Goal: Task Accomplishment & Management: Manage account settings

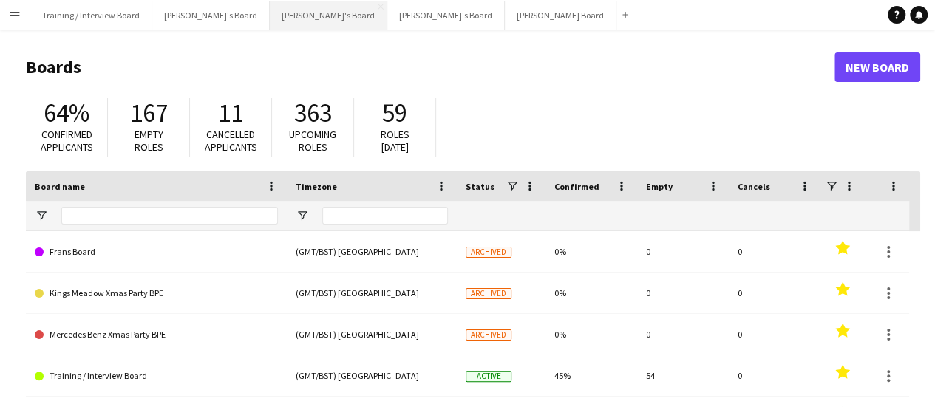
click at [271, 2] on button "[PERSON_NAME]'s Board Close" at bounding box center [329, 15] width 118 height 29
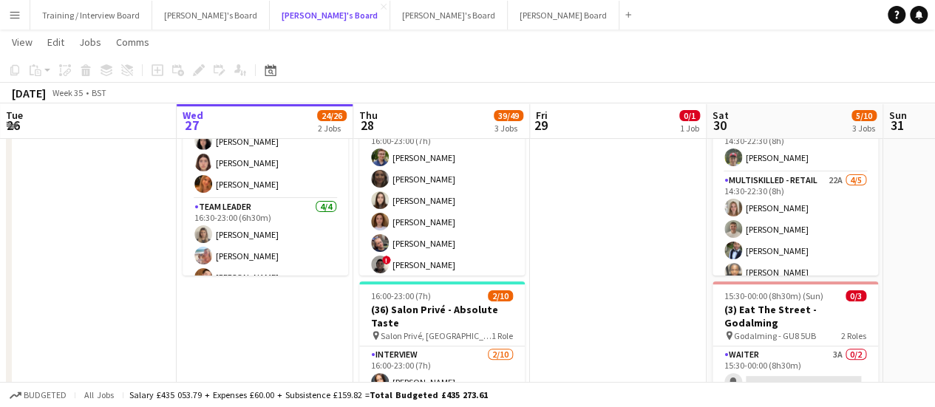
scroll to position [468, 0]
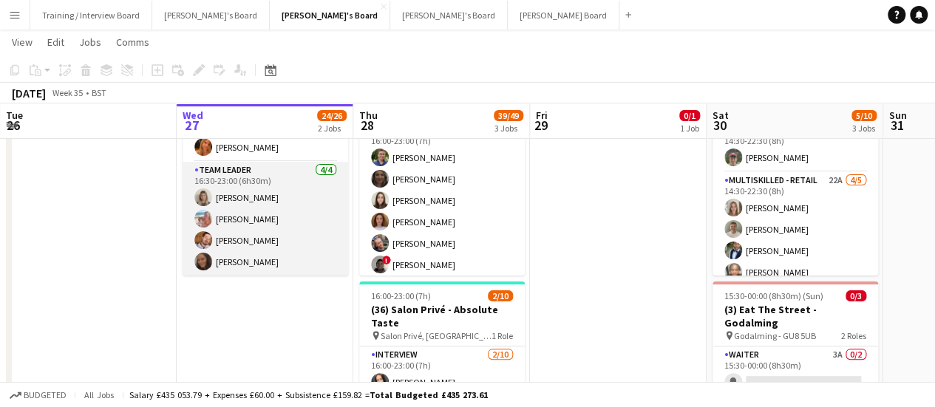
click at [216, 214] on app-card-role "TEAM LEADER 4/4 16:30-23:00 (6h30m) Mathilde Wilkie Freya Lillywhite Harry Watt…" at bounding box center [266, 219] width 166 height 115
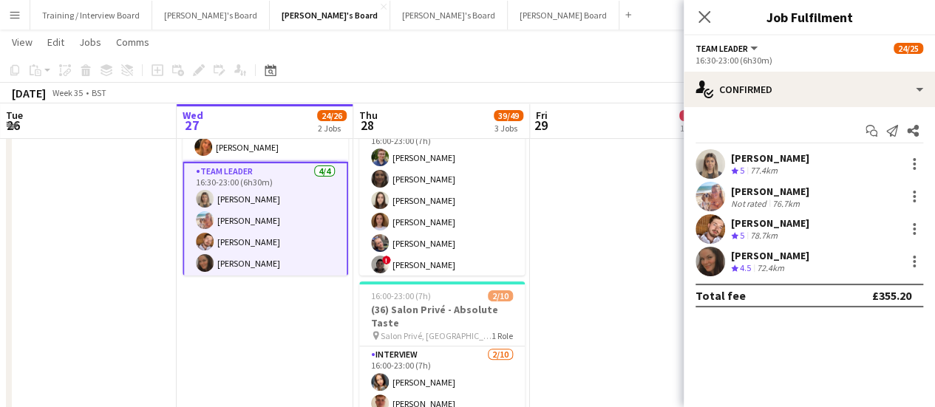
click at [928, 230] on div "Harry Watts Crew rating 5 78.7km" at bounding box center [809, 229] width 251 height 30
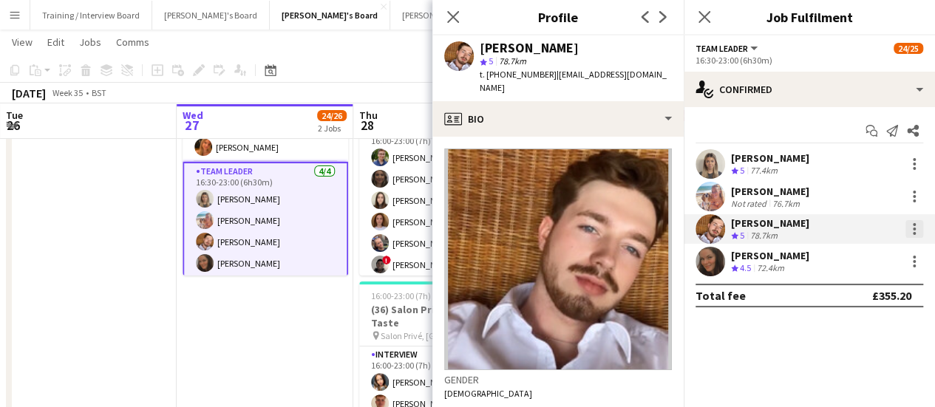
click at [913, 227] on div at bounding box center [915, 229] width 18 height 18
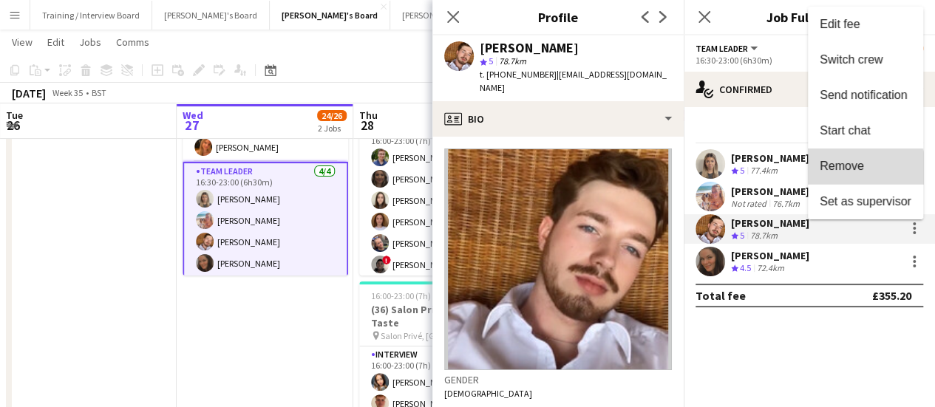
click at [865, 173] on span "Remove" at bounding box center [866, 166] width 92 height 13
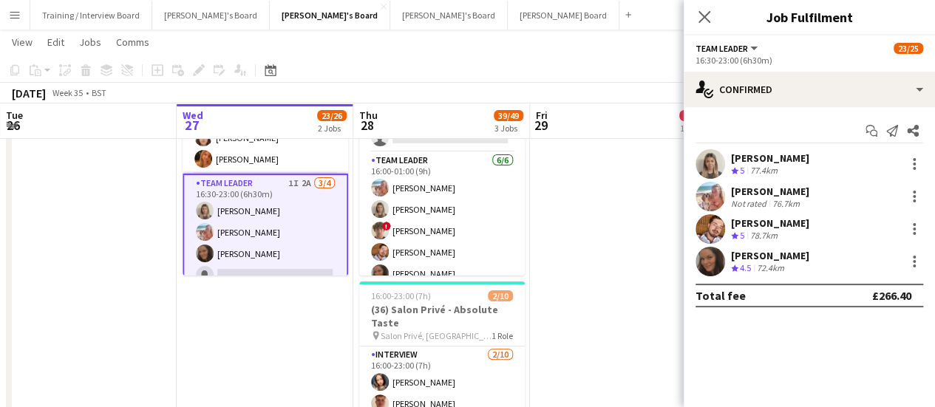
scroll to position [747, 0]
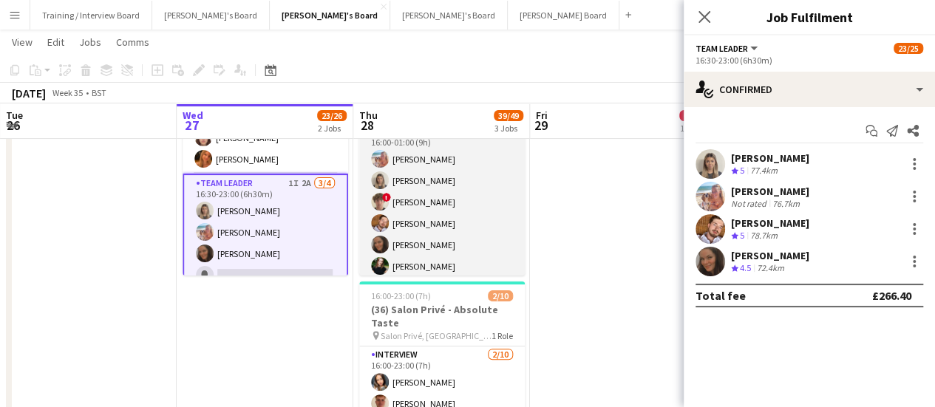
click at [479, 180] on app-card-role "TEAM LEADER 6/6 16:00-01:00 (9h) Freya Lillywhite Mathilde Wilkie ! Jamie Acker…" at bounding box center [442, 202] width 166 height 158
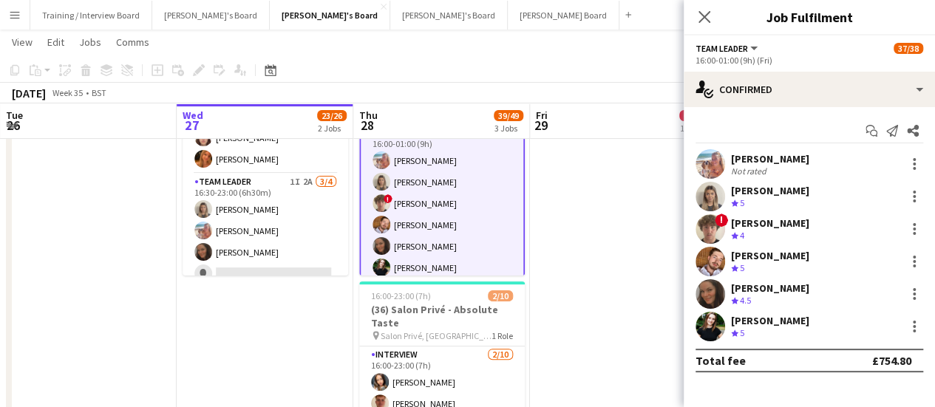
scroll to position [748, 0]
click at [913, 260] on div at bounding box center [915, 262] width 18 height 18
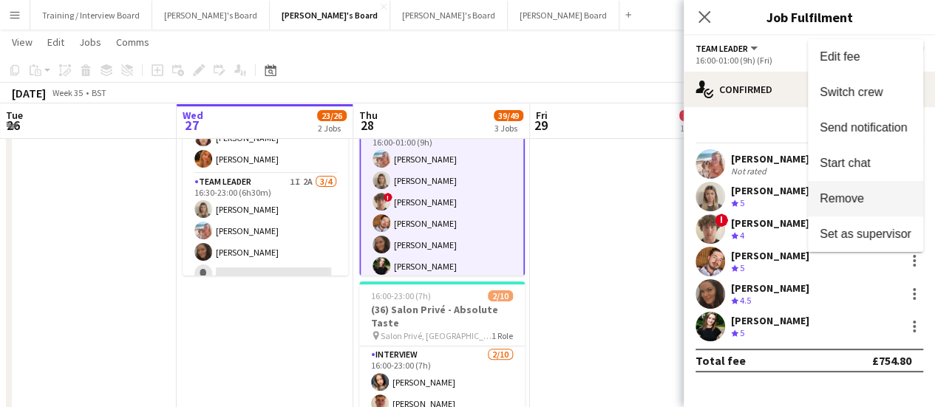
click at [852, 209] on button "Remove" at bounding box center [865, 198] width 115 height 35
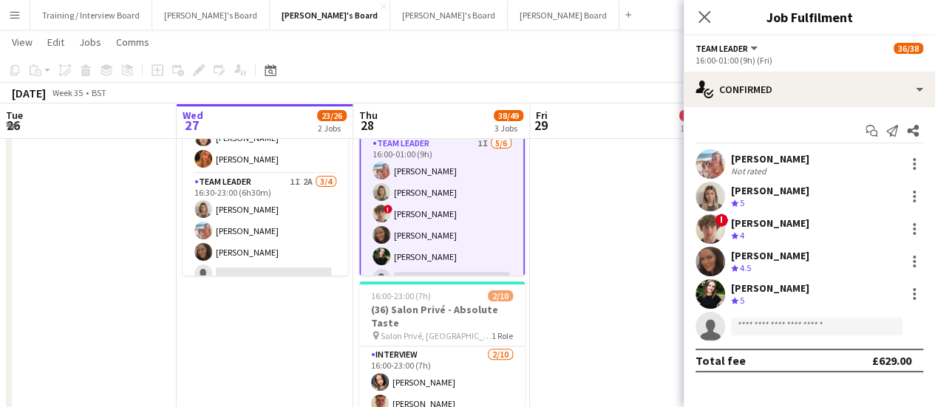
click at [595, 212] on app-date-cell at bounding box center [618, 290] width 177 height 479
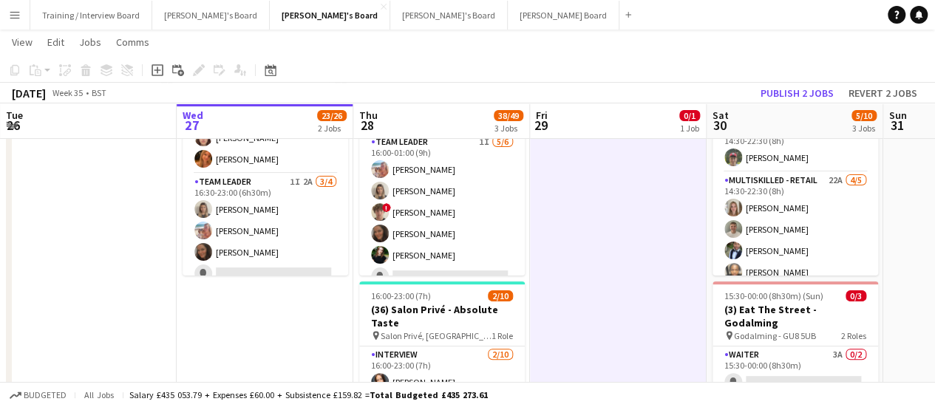
scroll to position [747, 0]
click at [799, 89] on button "Publish 2 jobs" at bounding box center [797, 93] width 85 height 19
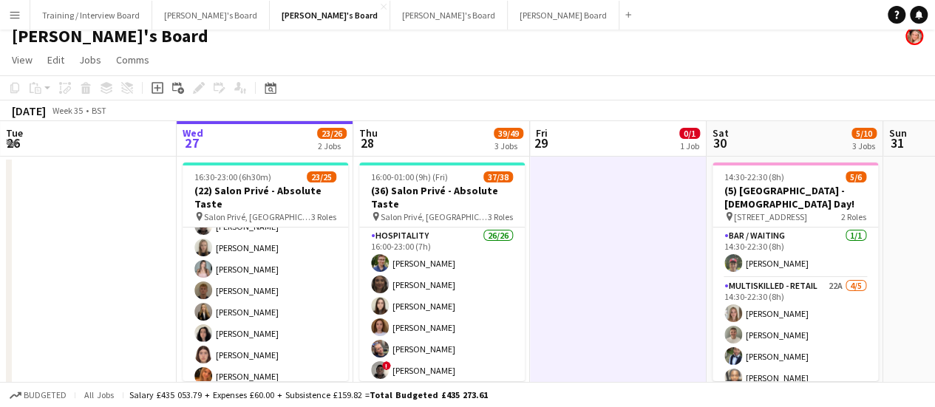
scroll to position [344, 0]
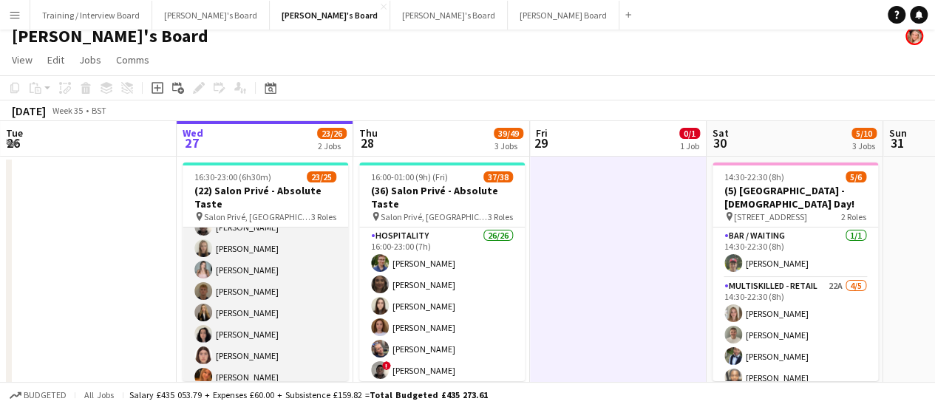
click at [254, 260] on app-card-role "Hospitality 13/13 16:30-23:00 (6h30m) Joseph Day Sophie Briscoe Caitlin Bracken…" at bounding box center [266, 238] width 166 height 308
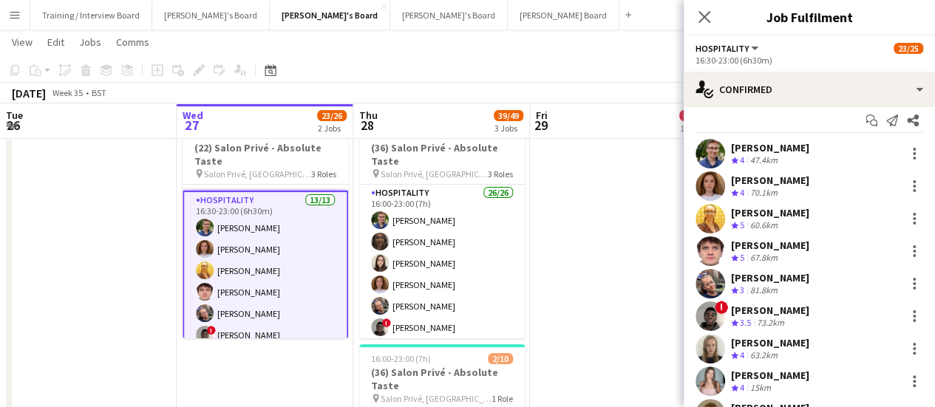
scroll to position [9, 0]
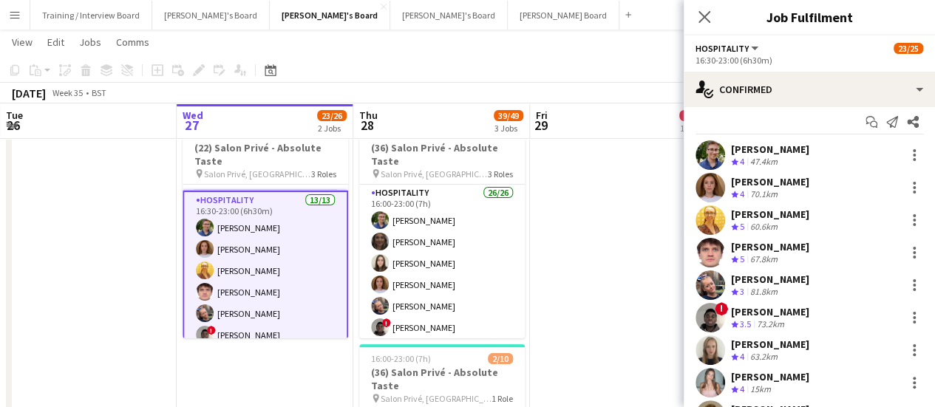
click at [713, 181] on app-user-avatar at bounding box center [711, 188] width 30 height 30
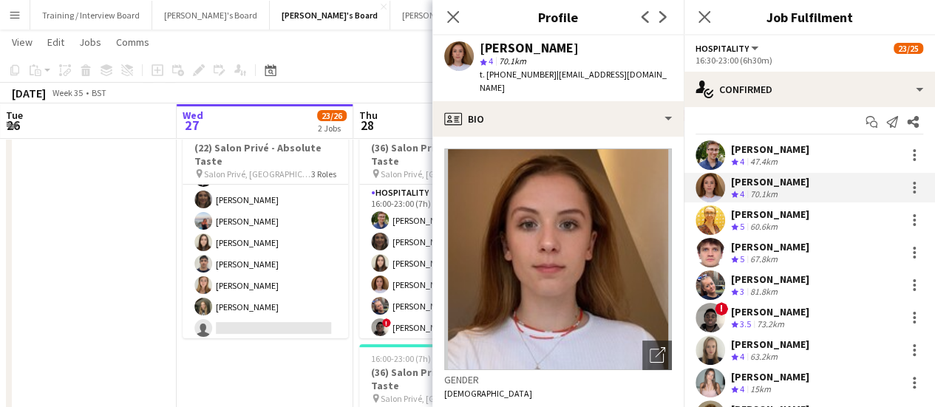
scroll to position [1, 0]
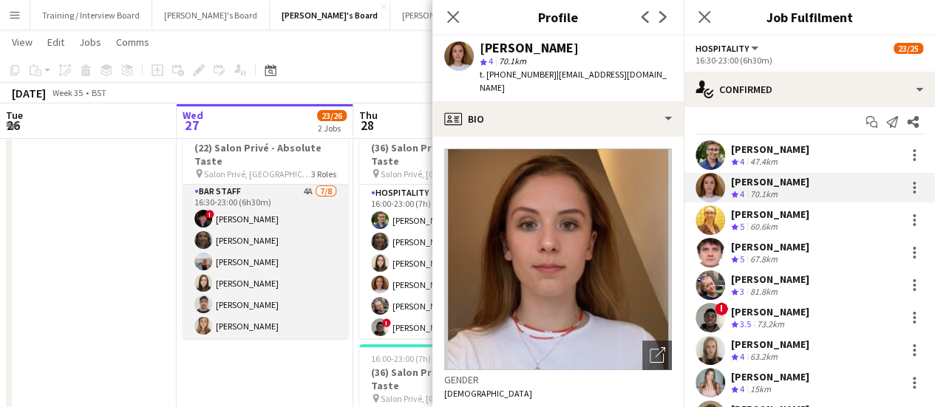
click at [237, 248] on app-card-role "BAR STAFF 4A 7/8 16:30-23:00 (6h30m) ! Ryan Filkins shona irvine Ellie Brown Ha…" at bounding box center [266, 283] width 166 height 200
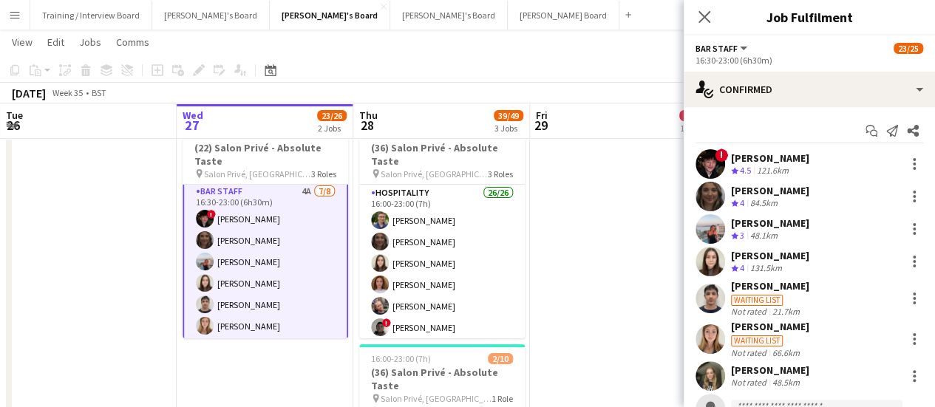
scroll to position [1, 0]
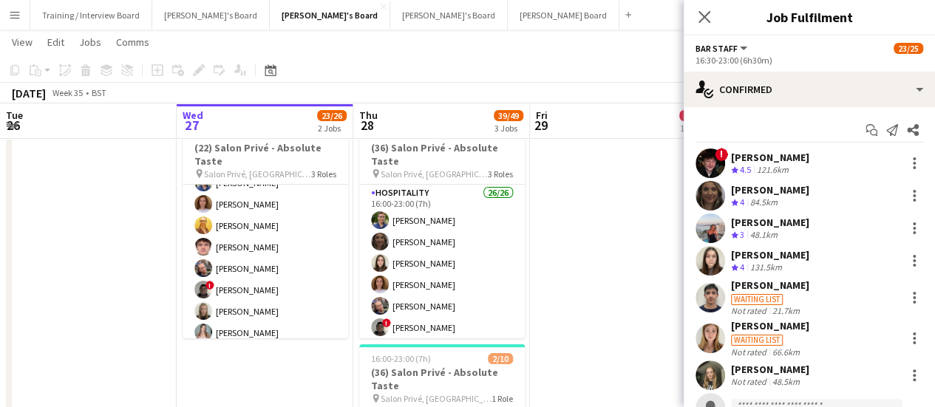
click at [294, 250] on app-card-role "Hospitality 13/13 16:30-23:00 (6h30m) Joseph Day Sophie Briscoe Caitlin Bracken…" at bounding box center [266, 301] width 166 height 308
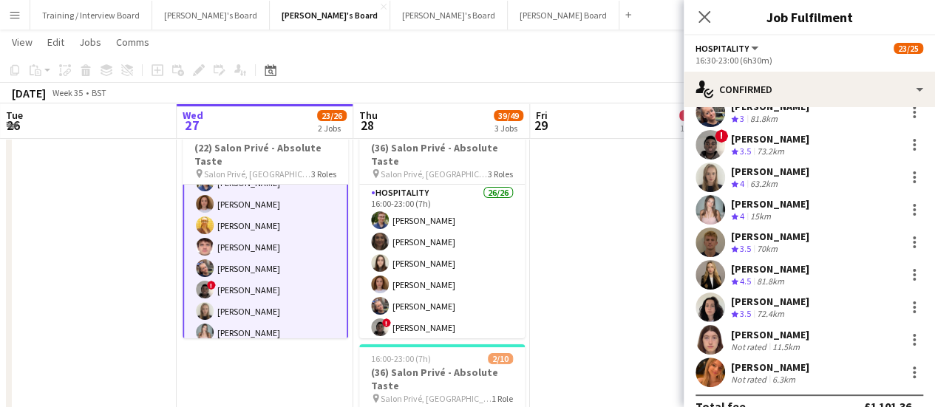
scroll to position [204, 0]
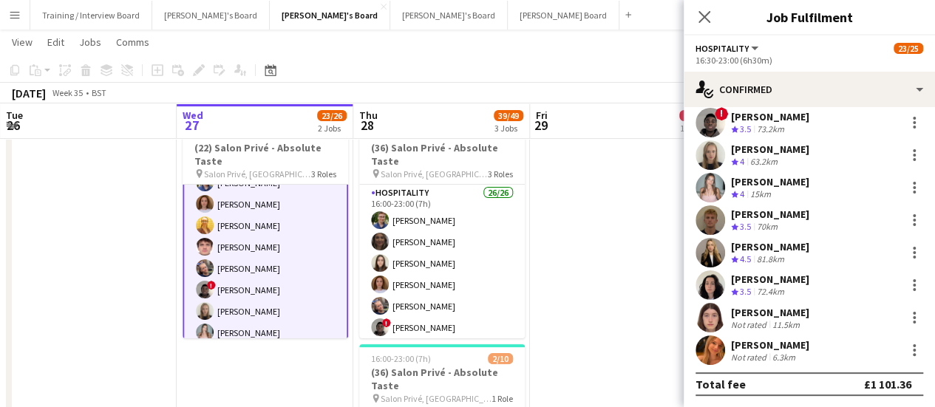
click at [760, 254] on div "81.8km" at bounding box center [770, 260] width 33 height 13
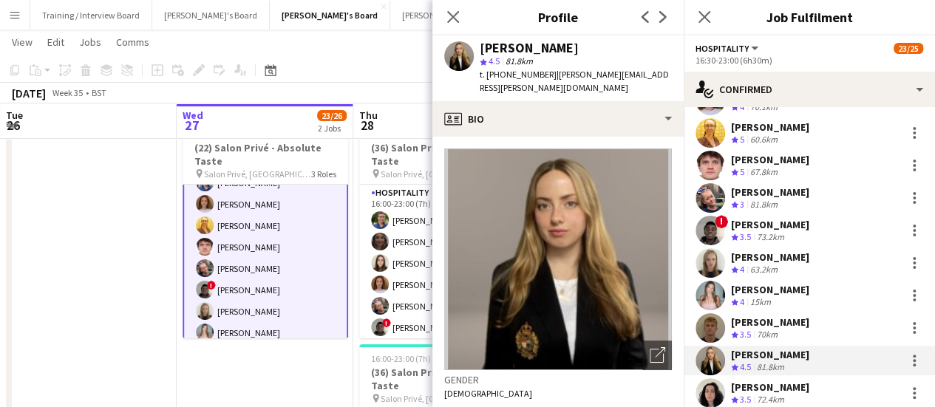
scroll to position [95, 0]
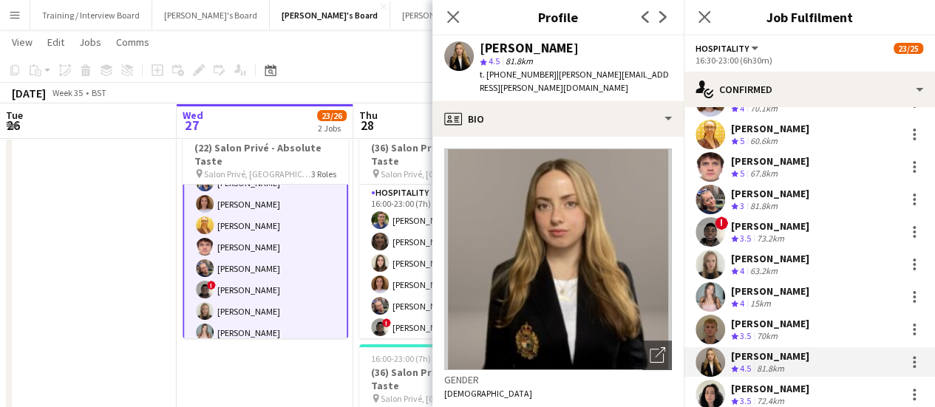
click at [766, 161] on div "James Cox" at bounding box center [770, 161] width 78 height 13
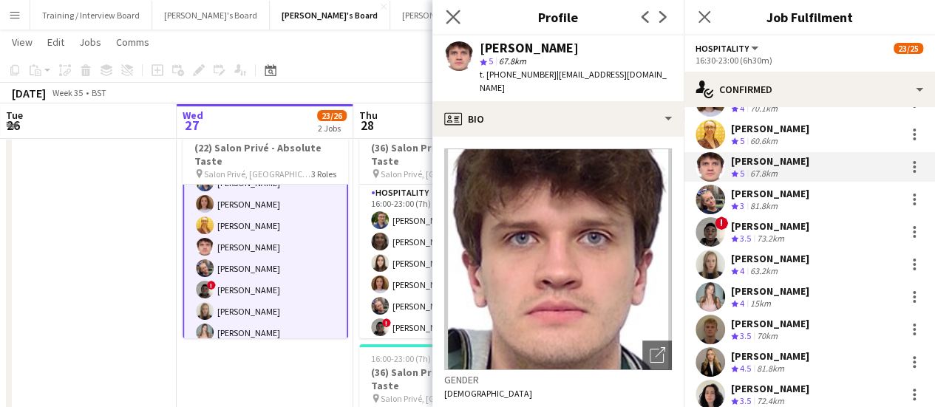
click at [451, 7] on app-icon "Close pop-in" at bounding box center [453, 17] width 21 height 21
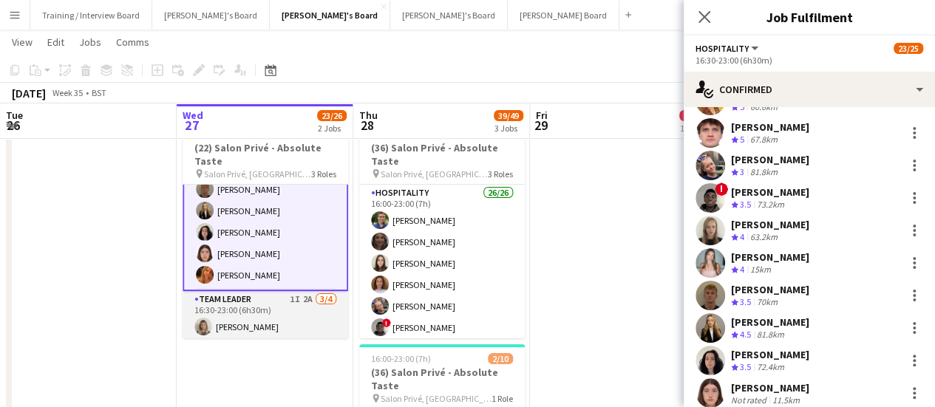
scroll to position [0, 0]
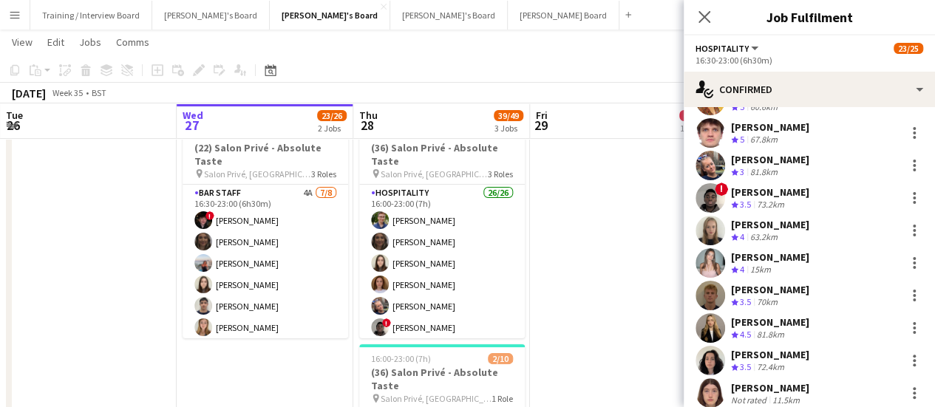
click at [604, 234] on app-date-cell at bounding box center [618, 353] width 177 height 479
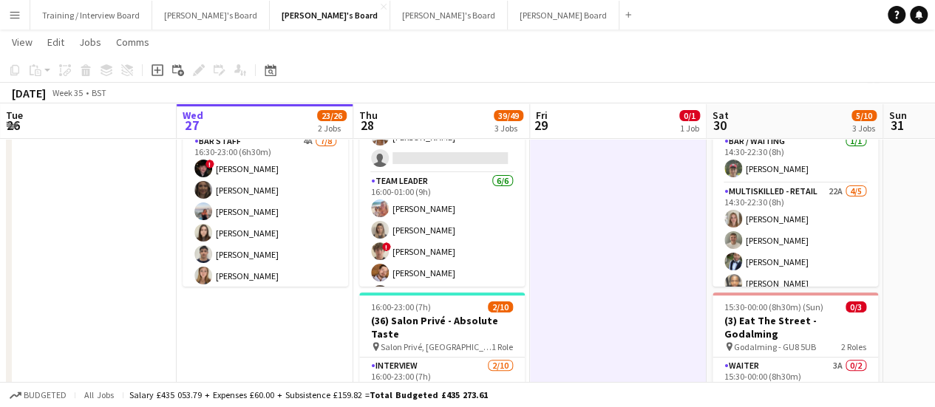
scroll to position [747, 0]
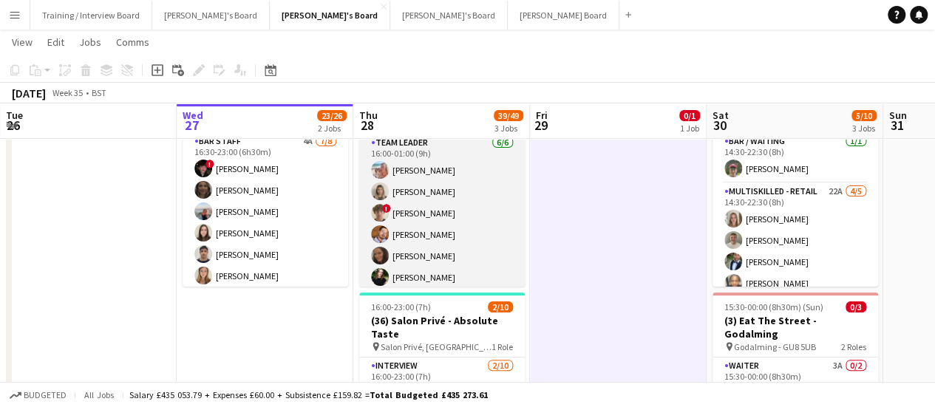
click at [453, 218] on app-card-role "TEAM LEADER 6/6 16:00-01:00 (9h) Freya Lillywhite Mathilde Wilkie ! Jamie Acker…" at bounding box center [442, 214] width 166 height 158
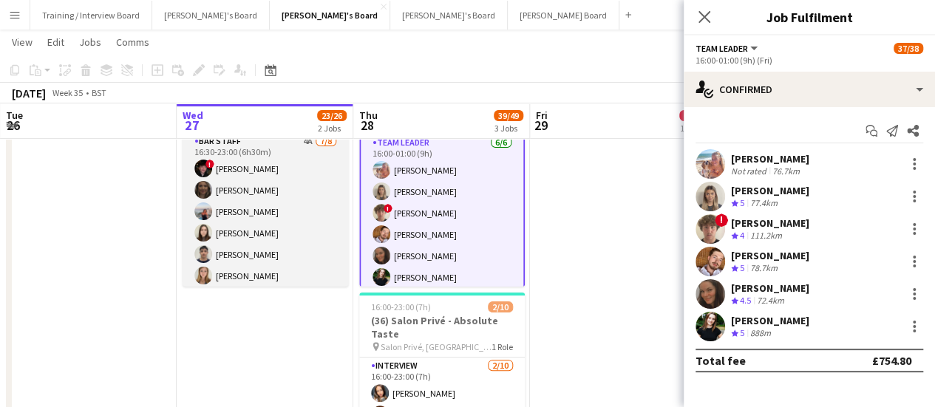
scroll to position [468, 0]
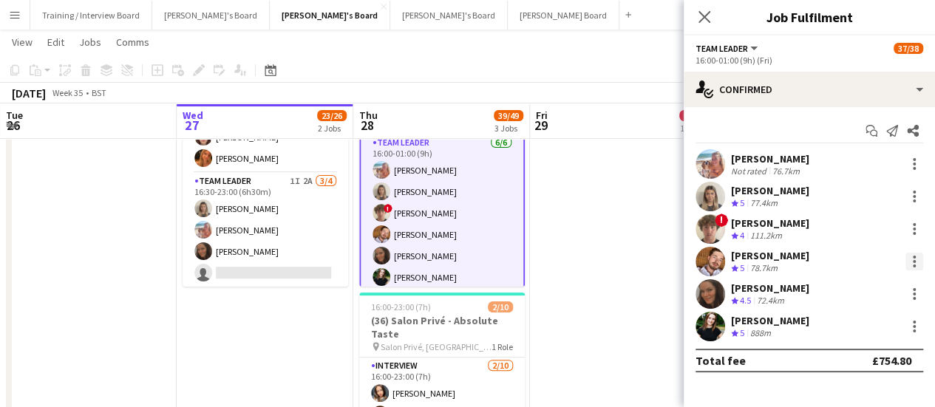
click at [921, 255] on div at bounding box center [915, 262] width 18 height 18
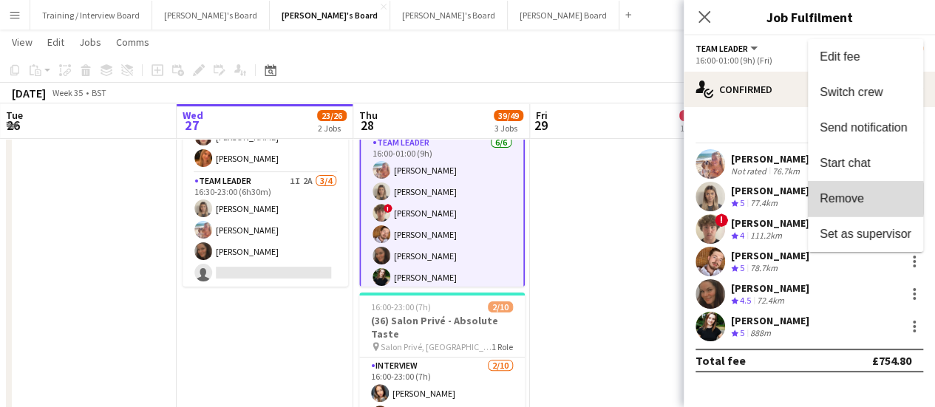
click at [850, 199] on span "Remove" at bounding box center [842, 198] width 44 height 13
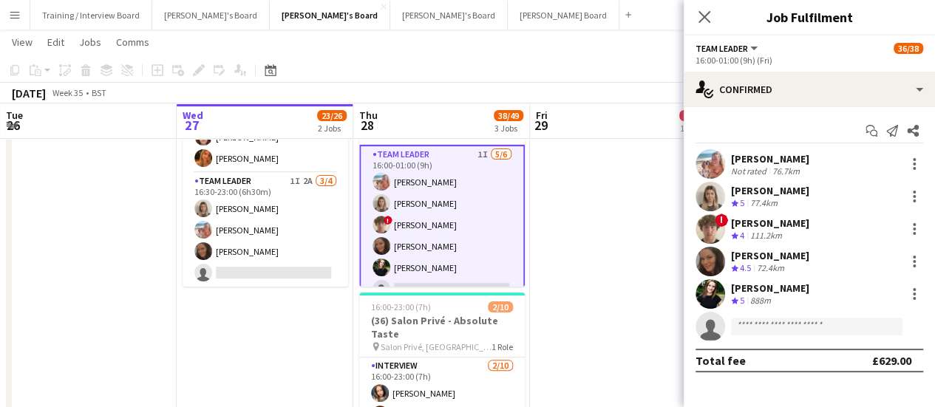
click at [597, 195] on app-date-cell at bounding box center [618, 301] width 177 height 479
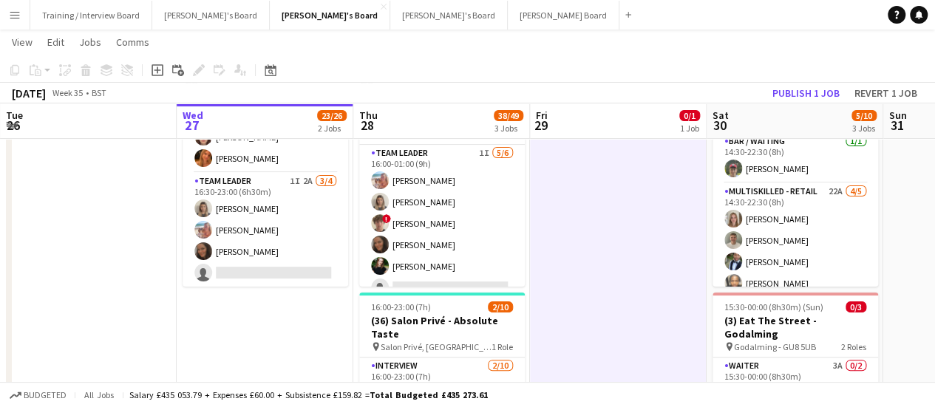
scroll to position [747, 0]
click at [831, 95] on button "Publish 1 job" at bounding box center [806, 93] width 79 height 19
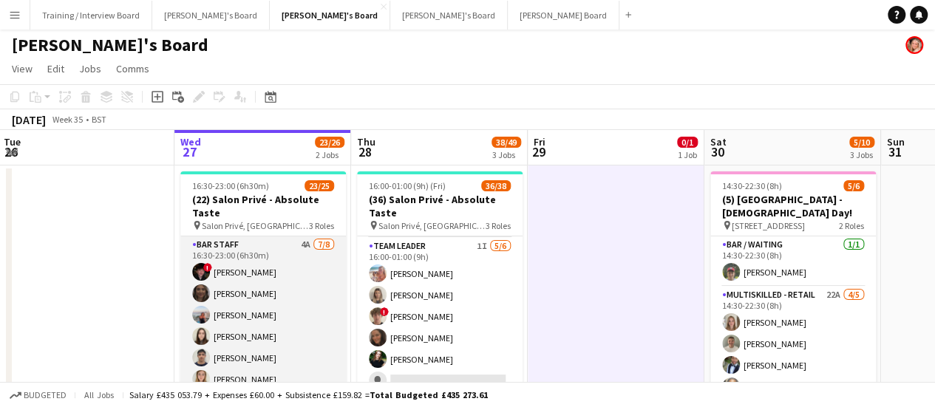
scroll to position [1, 0]
click at [250, 318] on app-card-role "BAR STAFF 4A 7/8 16:30-23:00 (6h30m) ! Ryan Filkins shona irvine Ellie Brown Ha…" at bounding box center [263, 336] width 166 height 200
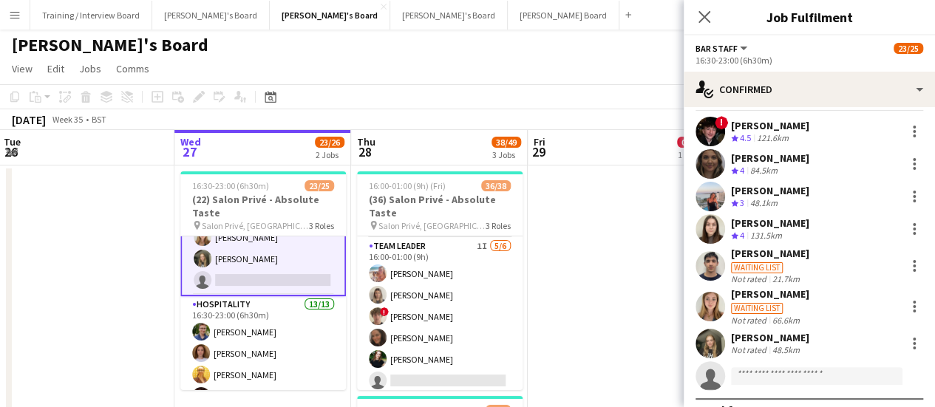
scroll to position [145, 0]
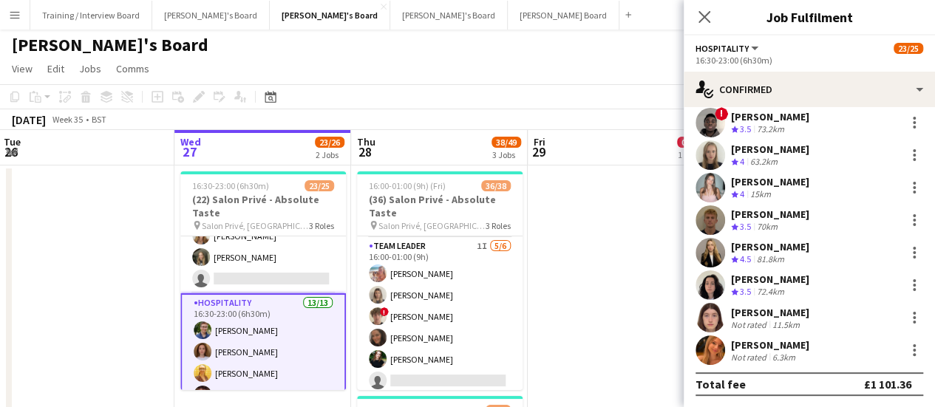
scroll to position [204, 0]
click at [797, 261] on div "Crew rating 4.5 81.8km" at bounding box center [770, 260] width 78 height 13
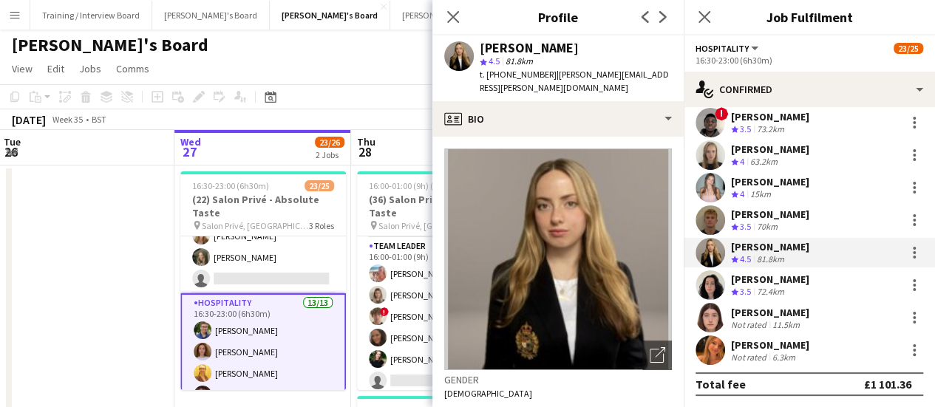
click at [558, 99] on div "Madeleine Rapley-Smith star 4.5 81.8km t. +447401417006 | madeleine.rapley-smit…" at bounding box center [558, 68] width 251 height 66
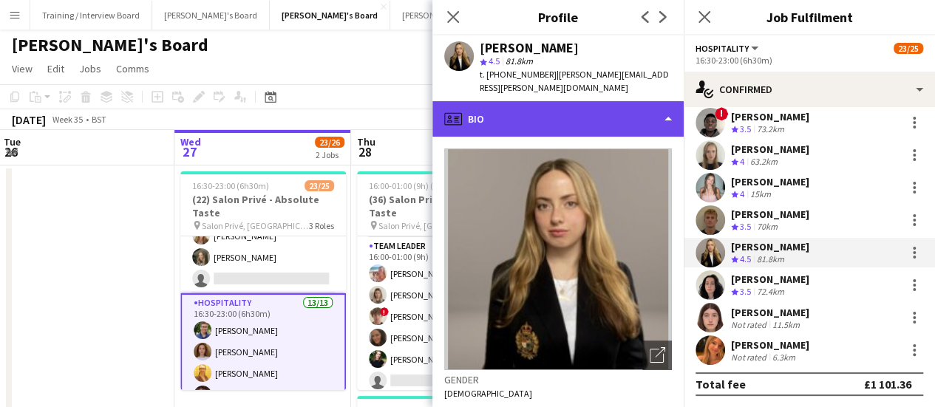
click at [529, 128] on div "profile Bio" at bounding box center [558, 118] width 251 height 35
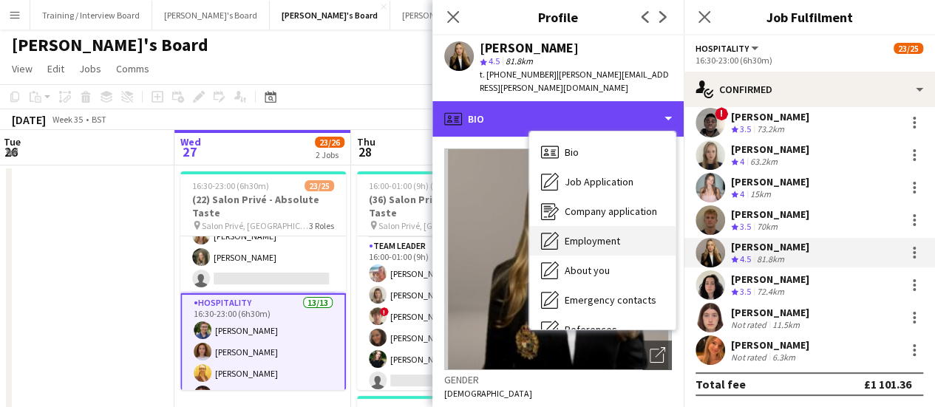
scroll to position [228, 0]
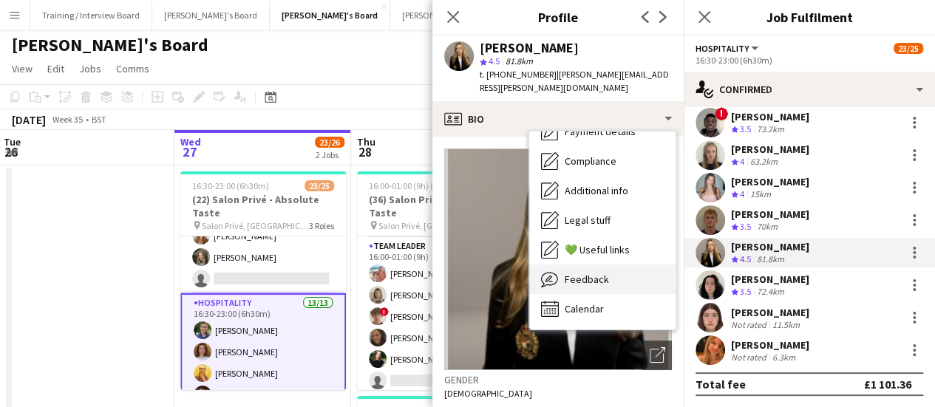
click at [569, 271] on div "Feedback Feedback" at bounding box center [602, 280] width 146 height 30
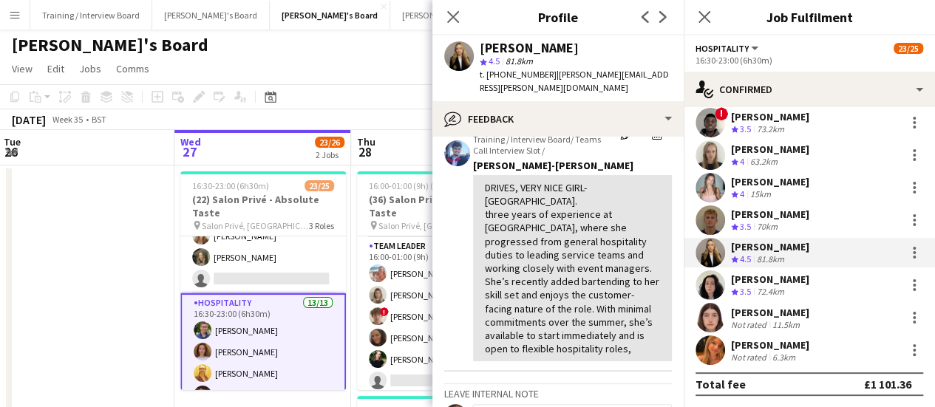
scroll to position [82, 0]
click at [913, 253] on div at bounding box center [914, 252] width 3 height 3
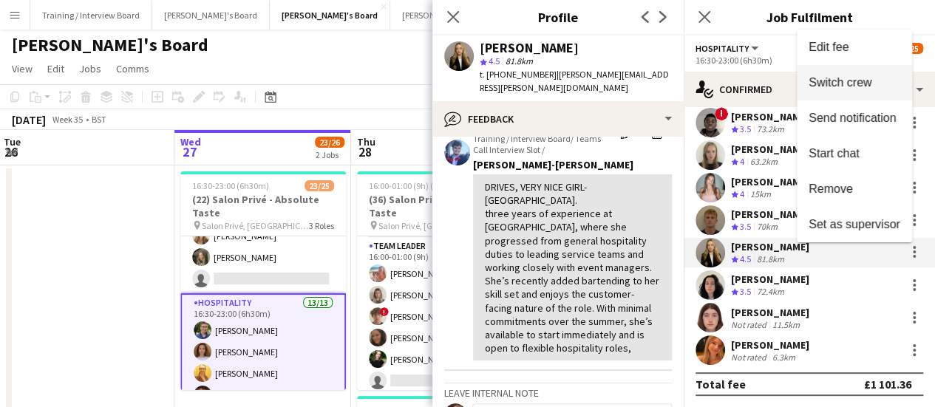
click at [858, 98] on button "Switch crew" at bounding box center [854, 82] width 115 height 35
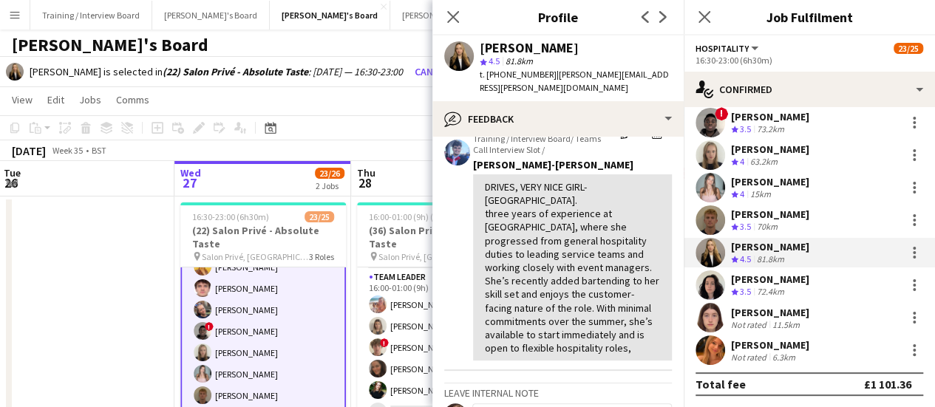
scroll to position [471, 0]
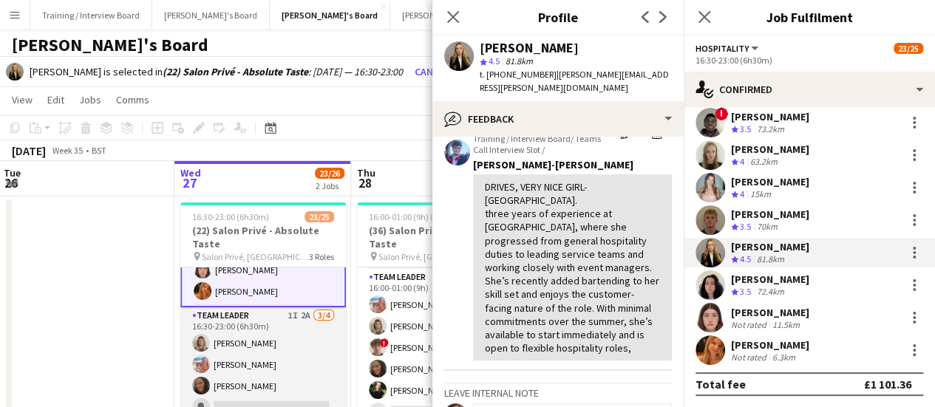
click at [247, 351] on app-card-role "TEAM LEADER 1I 2A 3/4 16:30-23:00 (6h30m) Mathilde Wilkie Freya Lillywhite Elli…" at bounding box center [263, 365] width 166 height 115
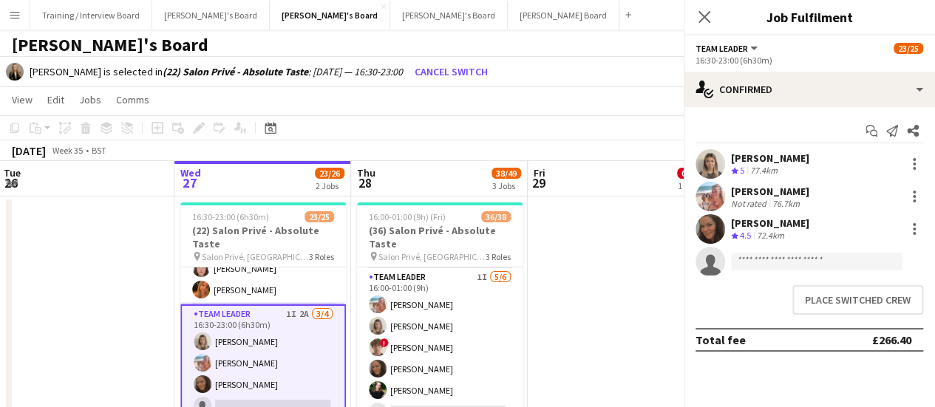
scroll to position [470, 0]
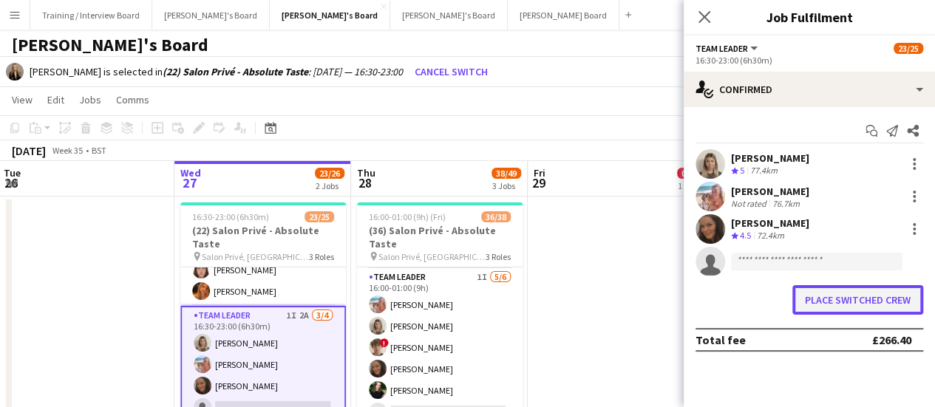
click at [839, 297] on button "Place switched crew" at bounding box center [858, 300] width 131 height 30
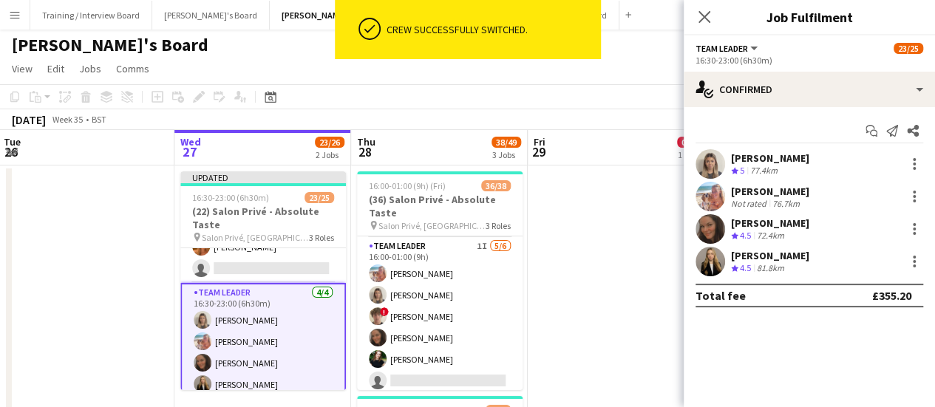
scroll to position [483, 0]
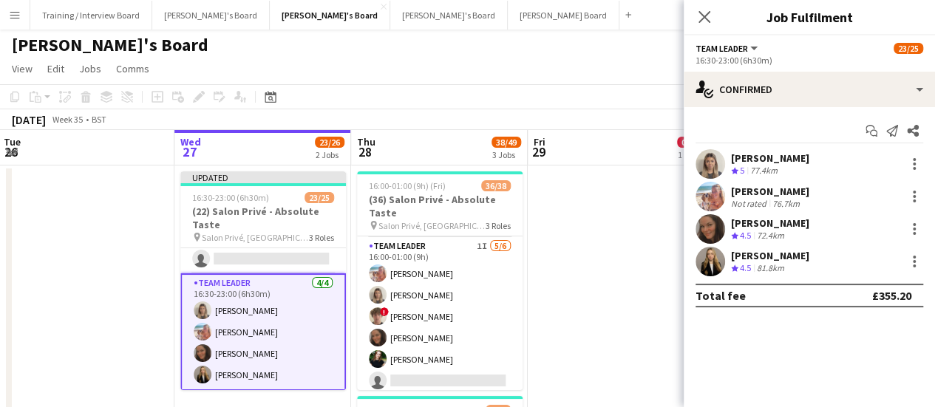
click at [623, 214] on app-date-cell at bounding box center [616, 405] width 177 height 479
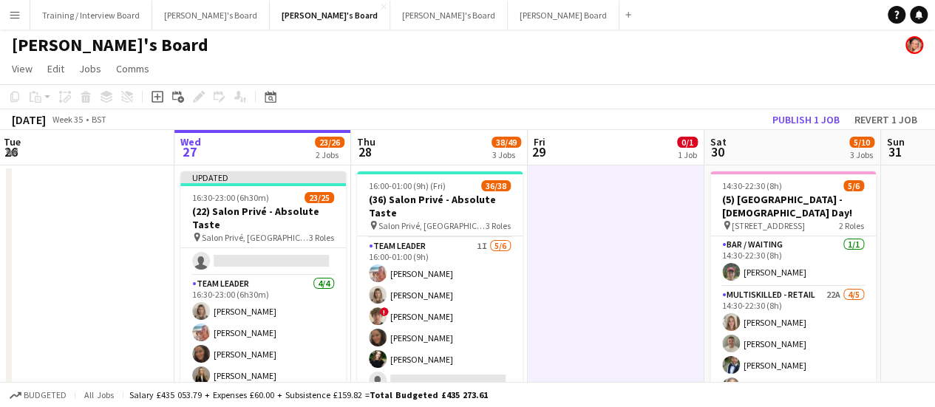
scroll to position [480, 0]
click at [825, 110] on button "Publish 1 job" at bounding box center [806, 119] width 79 height 19
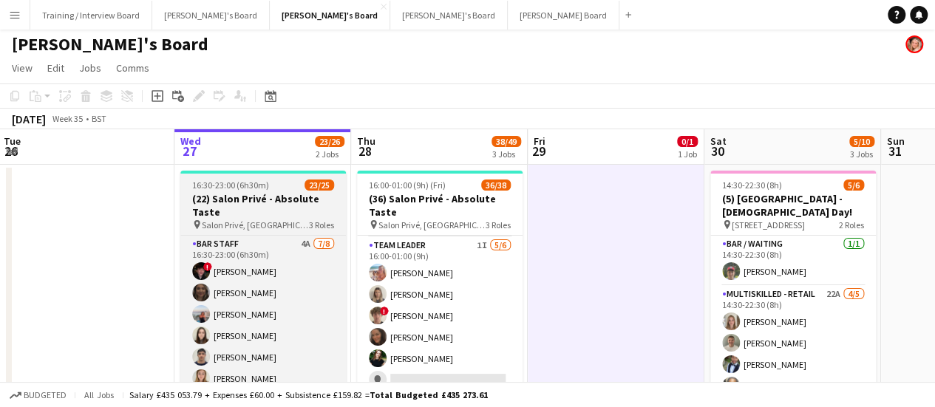
scroll to position [1, 0]
click at [231, 215] on h3 "(22) Salon Privé - Absolute Taste" at bounding box center [263, 206] width 166 height 27
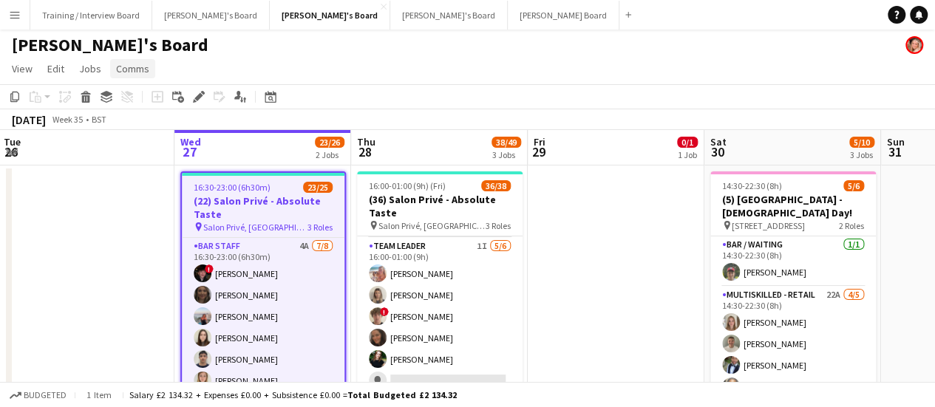
click at [132, 70] on span "Comms" at bounding box center [132, 68] width 33 height 13
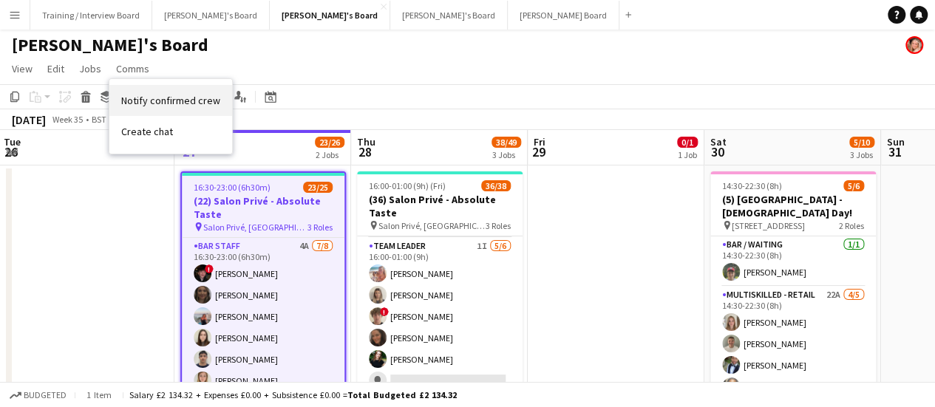
click at [197, 103] on span "Notify confirmed crew" at bounding box center [170, 100] width 99 height 13
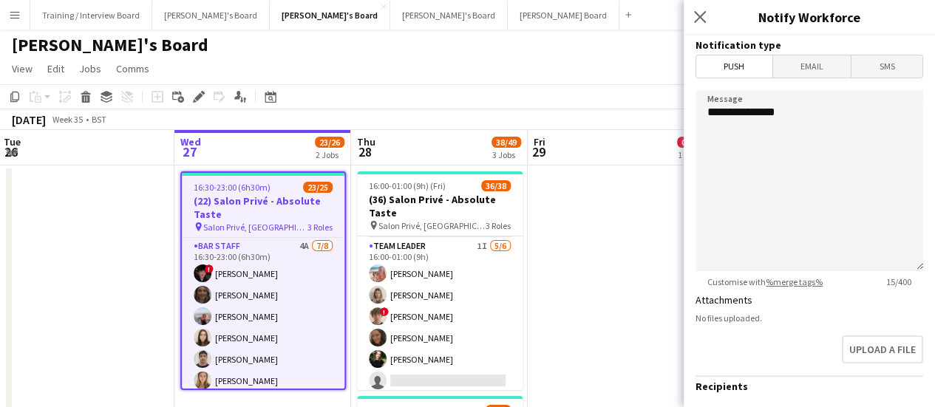
click at [898, 73] on span "SMS" at bounding box center [887, 66] width 71 height 22
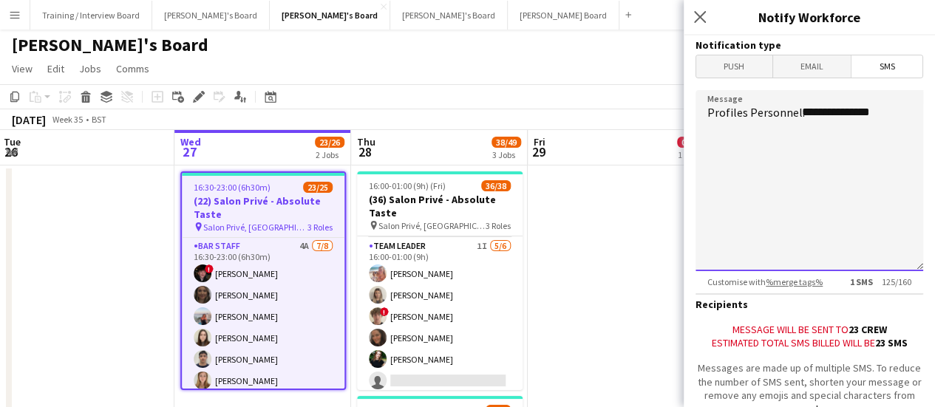
click at [898, 119] on textarea "**********" at bounding box center [810, 180] width 228 height 181
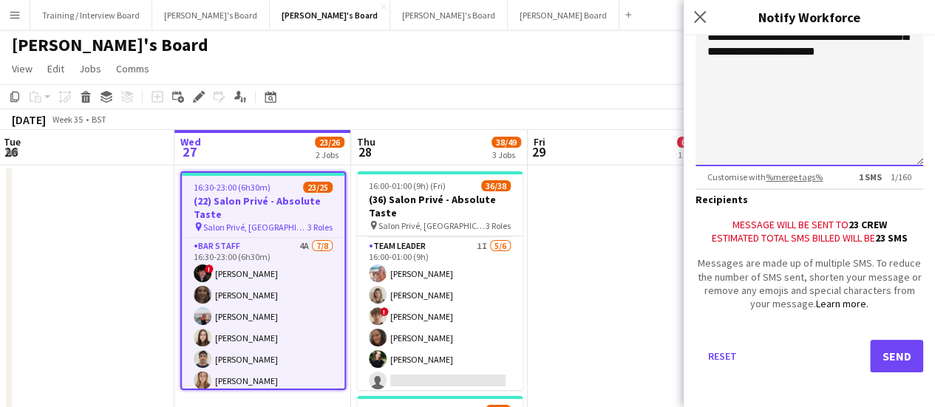
scroll to position [106, 0]
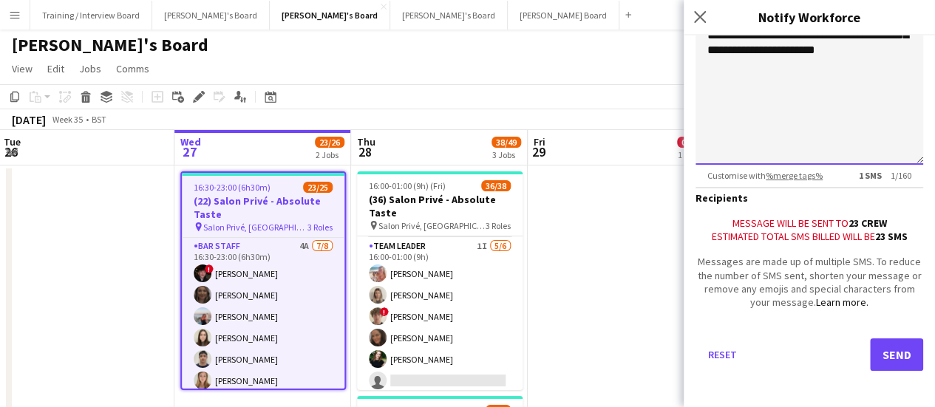
type textarea "**********"
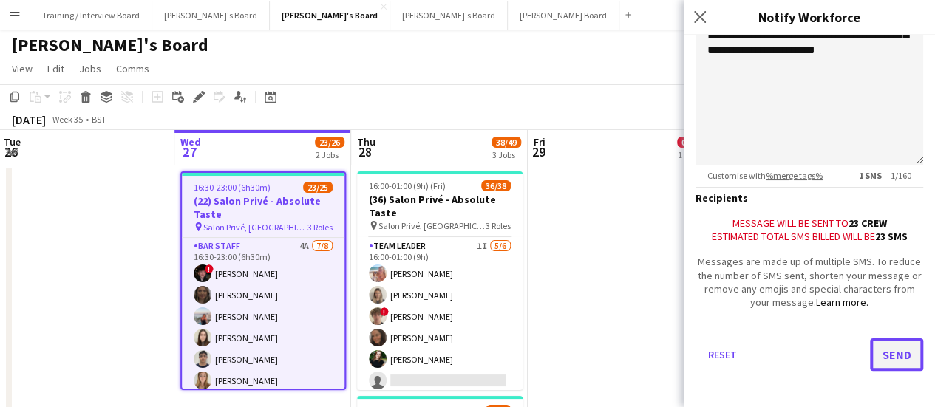
click at [873, 365] on button "Send" at bounding box center [896, 355] width 53 height 33
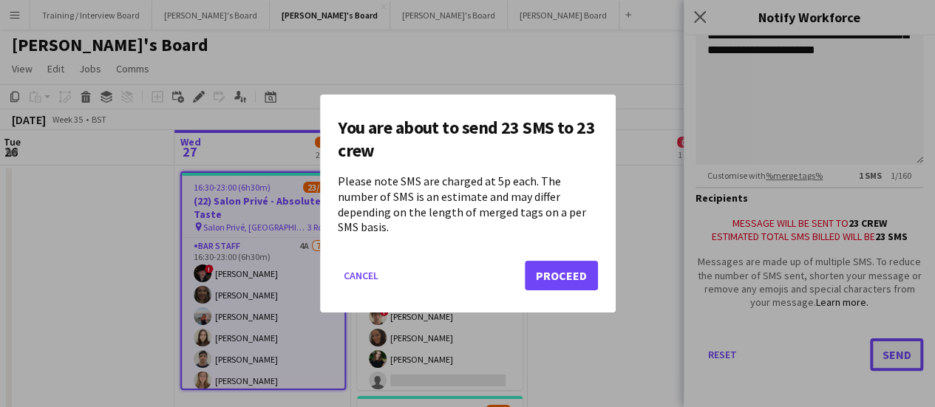
scroll to position [0, 0]
click at [572, 267] on button "Proceed" at bounding box center [561, 276] width 73 height 30
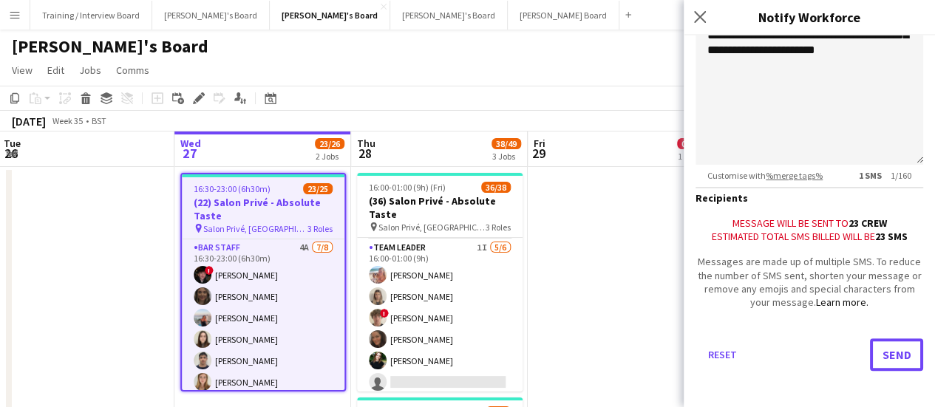
scroll to position [1, 0]
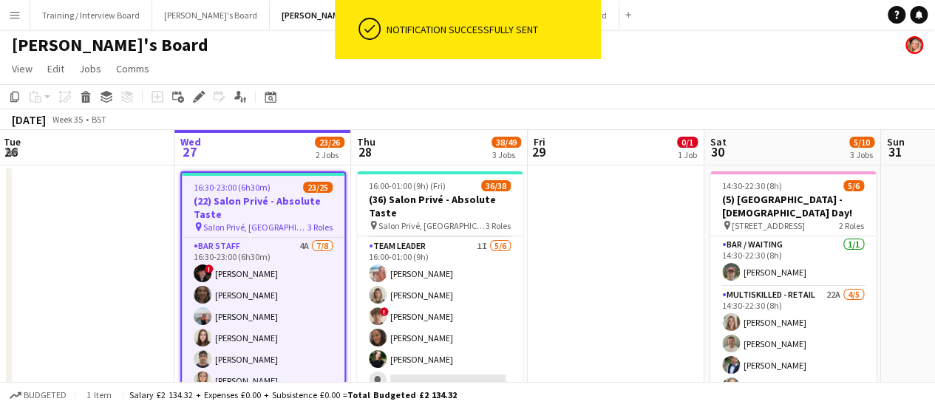
click at [568, 277] on app-date-cell at bounding box center [616, 405] width 177 height 479
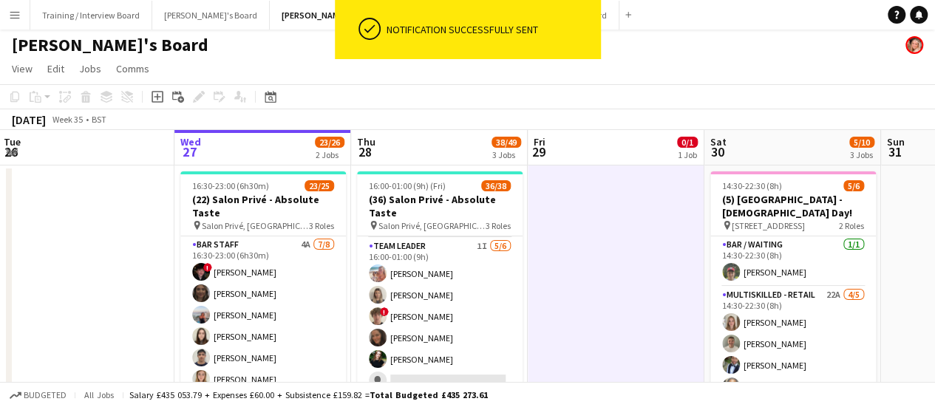
click at [568, 277] on app-date-cell at bounding box center [616, 405] width 177 height 479
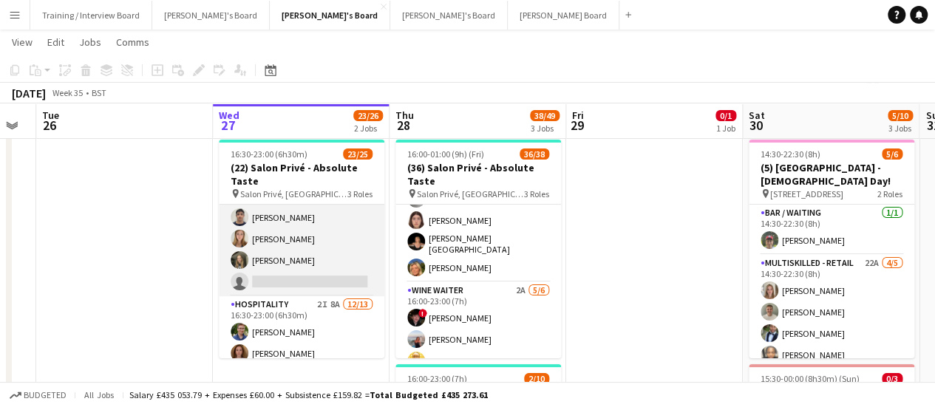
scroll to position [468, 0]
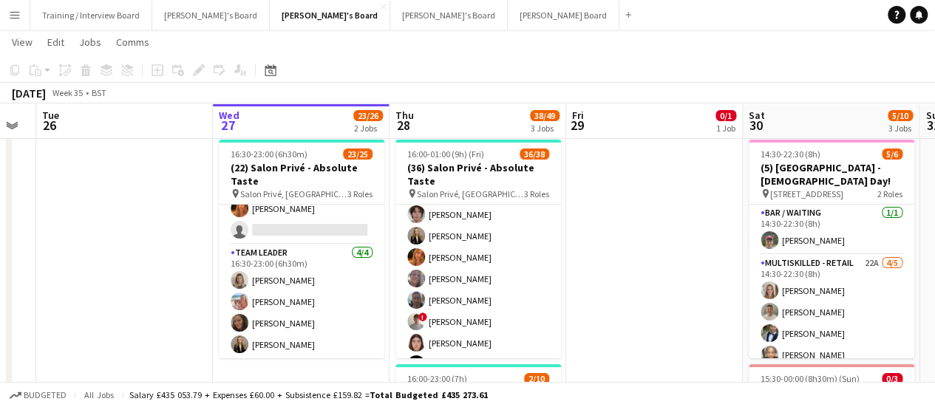
click at [473, 283] on app-card-role "Hospitality 26/26 16:00-23:00 (7h) Joseph Day shona irvine Hannah Williams Soph…" at bounding box center [479, 109] width 166 height 591
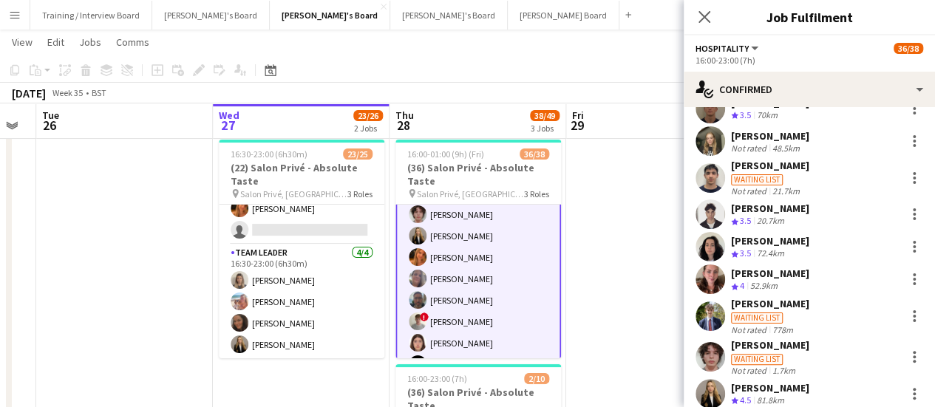
scroll to position [505, 0]
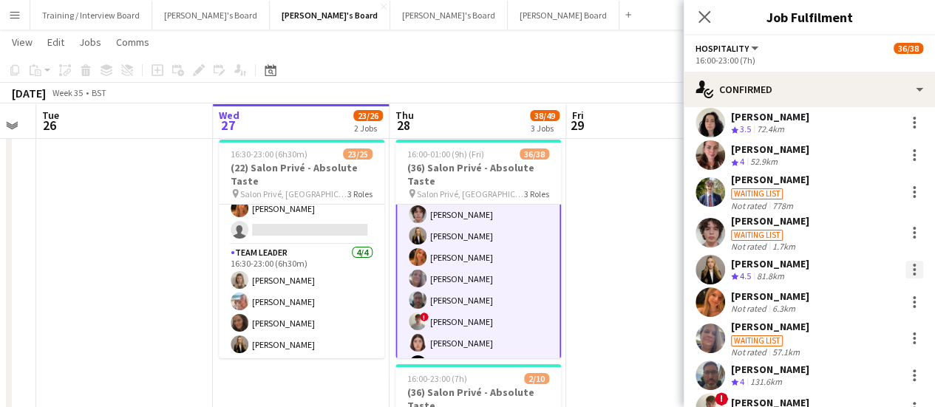
click at [906, 267] on div at bounding box center [915, 270] width 18 height 18
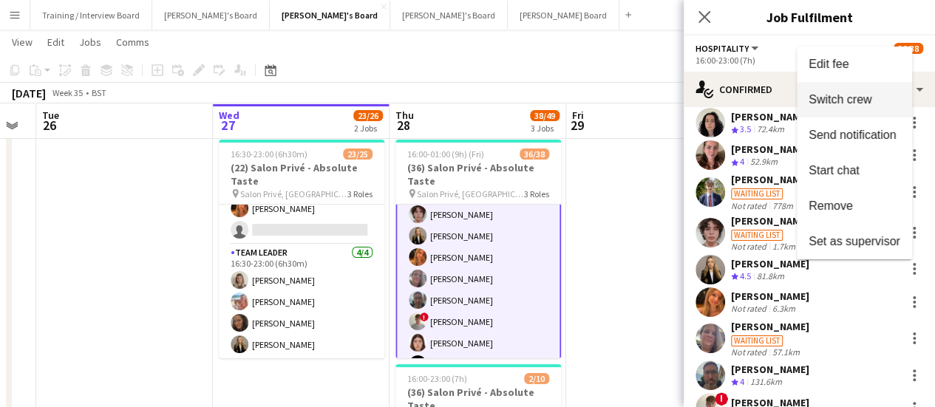
click at [868, 92] on button "Switch crew" at bounding box center [854, 99] width 115 height 35
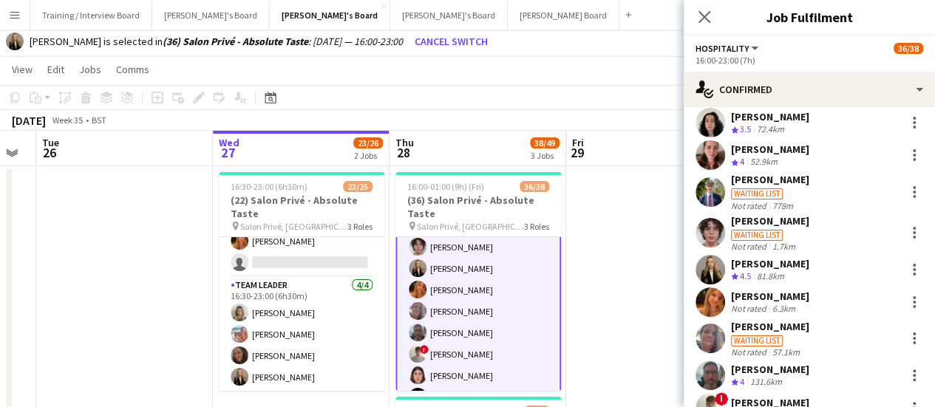
scroll to position [750, 0]
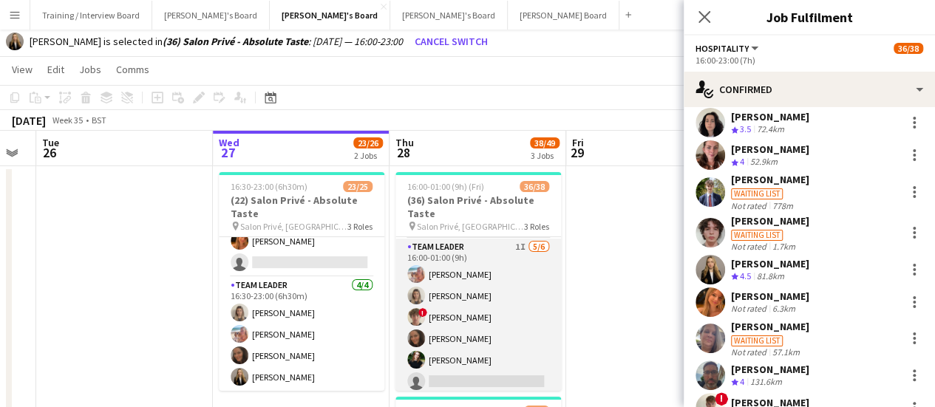
click at [479, 344] on app-card-role "TEAM LEADER 1I 5/6 16:00-01:00 (9h) Freya Lillywhite Mathilde Wilkie ! Jamie Ac…" at bounding box center [479, 318] width 166 height 158
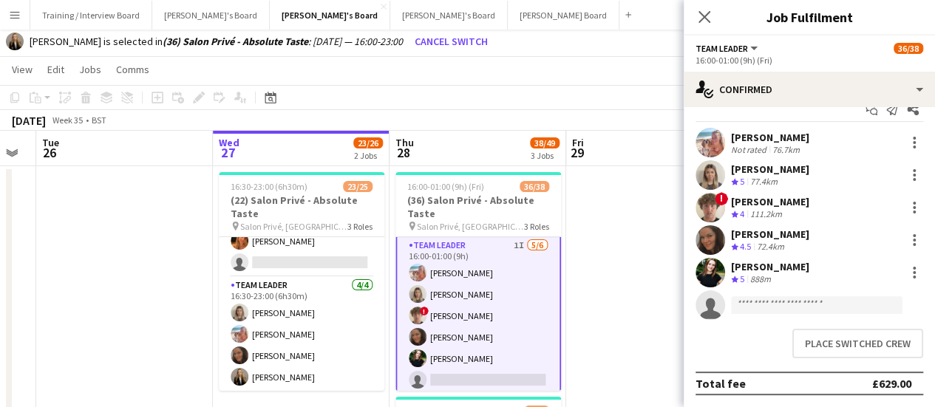
scroll to position [748, 0]
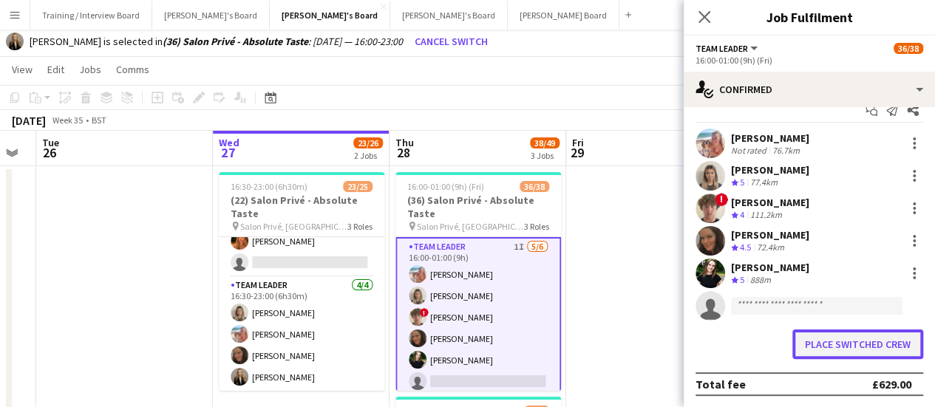
click at [852, 345] on button "Place switched crew" at bounding box center [858, 345] width 131 height 30
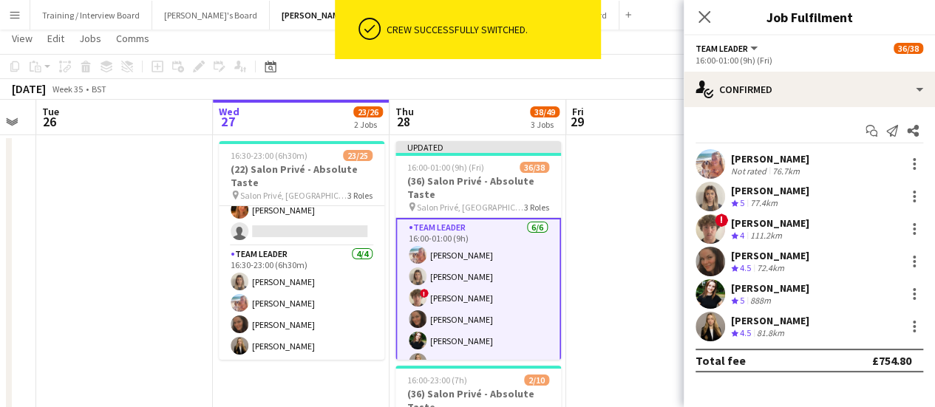
scroll to position [0, 0]
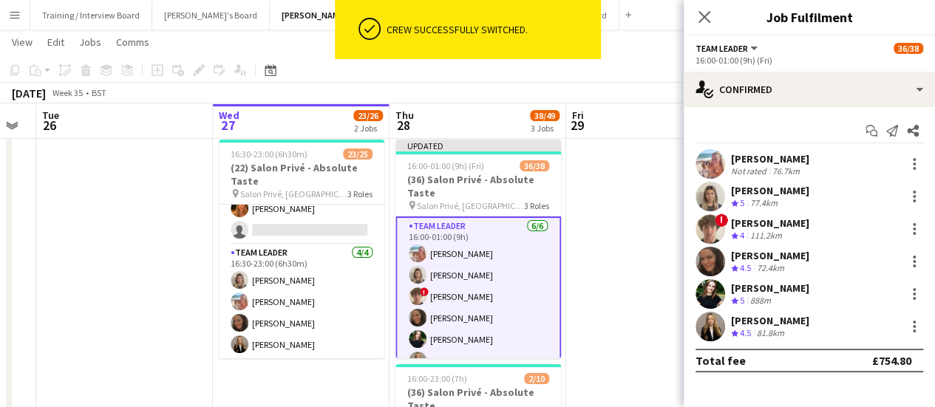
click at [637, 272] on app-date-cell at bounding box center [654, 373] width 177 height 479
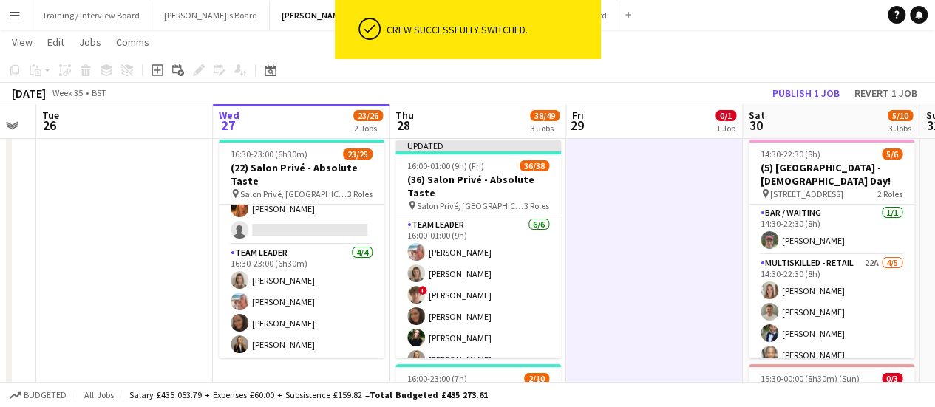
scroll to position [747, 0]
click at [817, 87] on button "Publish 1 job" at bounding box center [806, 93] width 79 height 19
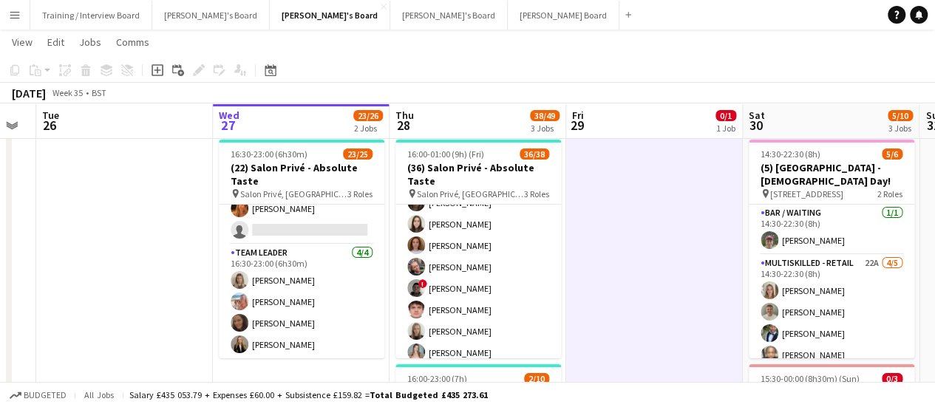
scroll to position [0, 0]
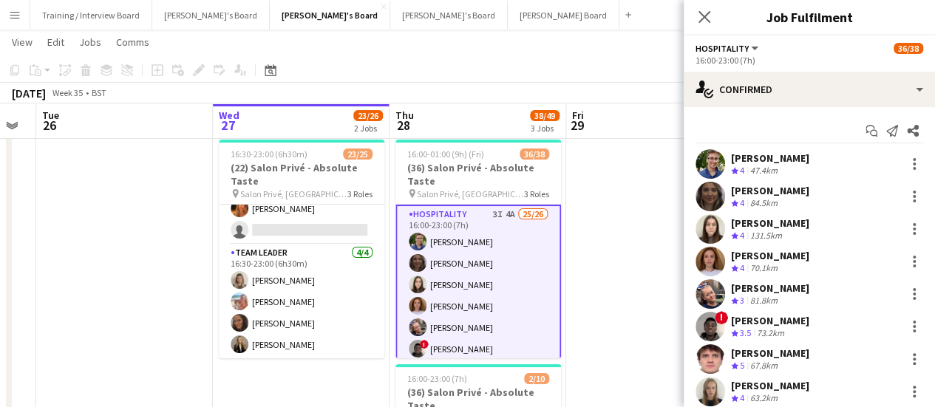
scroll to position [660, 0]
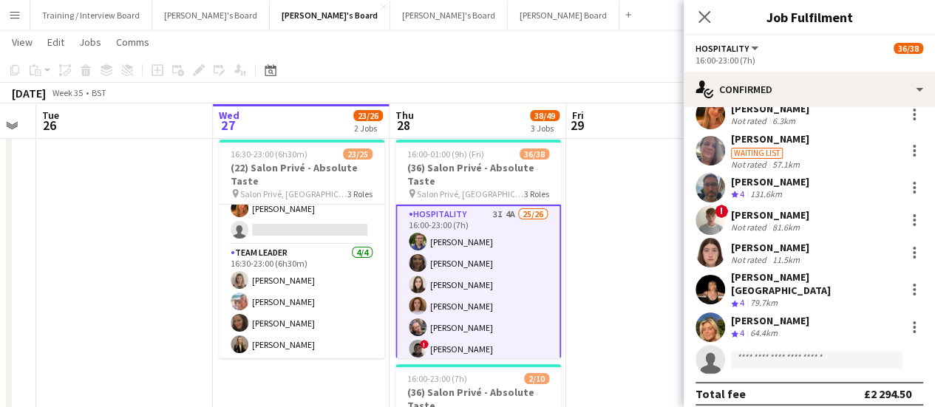
click at [778, 313] on div "Olivia Murphy Crew rating 4 64.4km" at bounding box center [809, 328] width 251 height 30
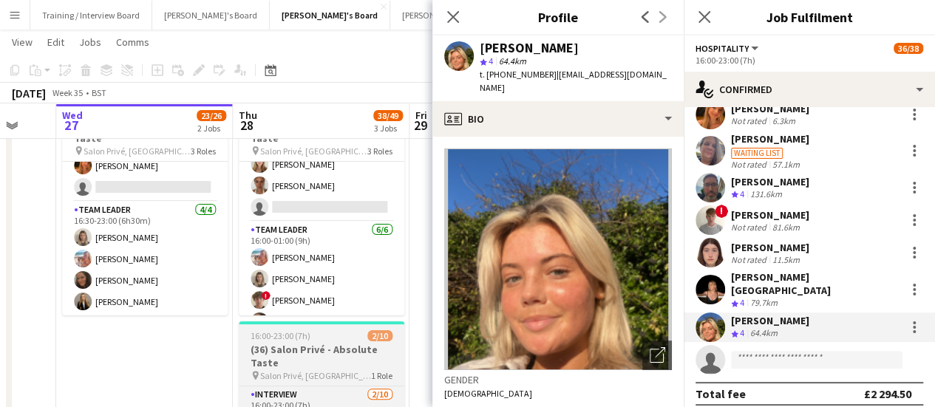
scroll to position [750, 0]
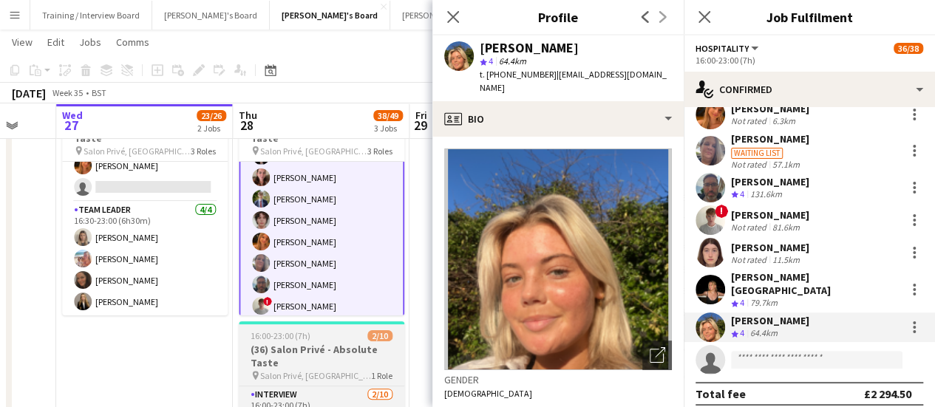
click at [373, 228] on app-card-role "Hospitality 3I 4A 25/26 16:00-23:00 (7h) Joseph Day shona irvine Hannah William…" at bounding box center [322, 116] width 166 height 594
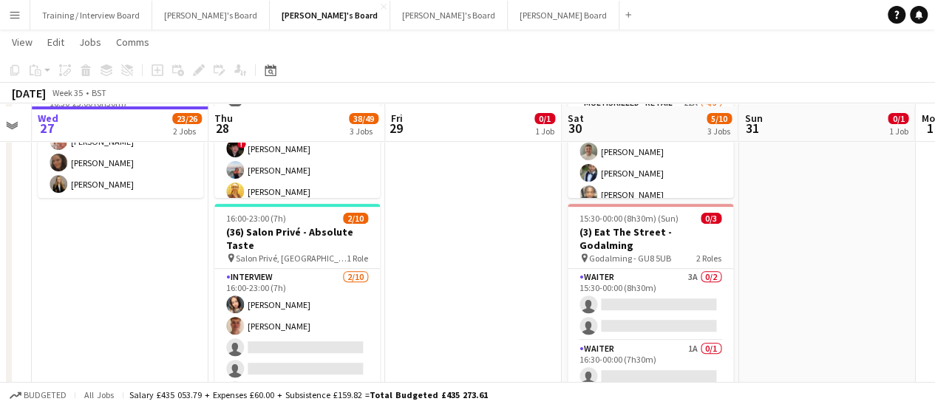
scroll to position [196, 0]
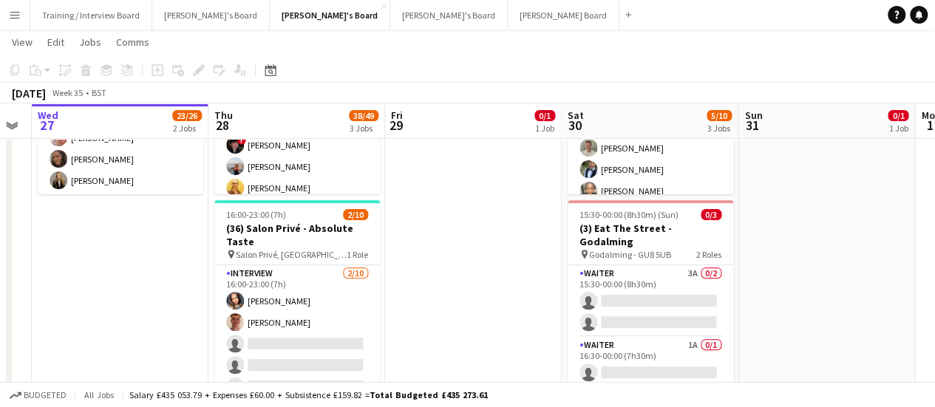
click at [207, 350] on app-date-cell "16:30-23:00 (6h30m) 23/25 (22) Salon Privé - Absolute Taste pin Salon Privé, Bl…" at bounding box center [120, 209] width 177 height 479
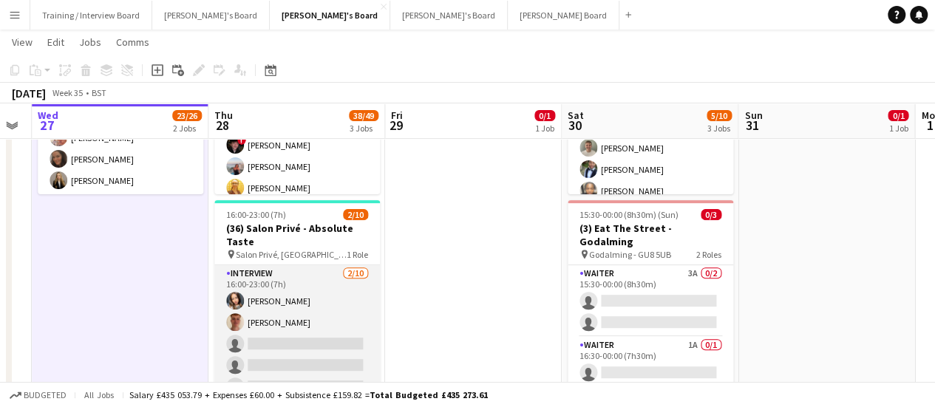
click at [285, 322] on app-card-role "Interview 2/10 16:00-23:00 (7h) Noaar Gafar Cameron Babic single-neutral-action…" at bounding box center [297, 386] width 166 height 243
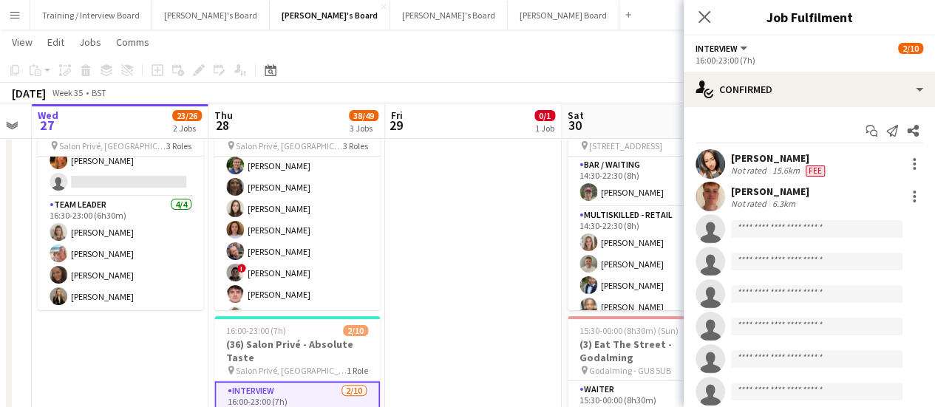
scroll to position [0, 0]
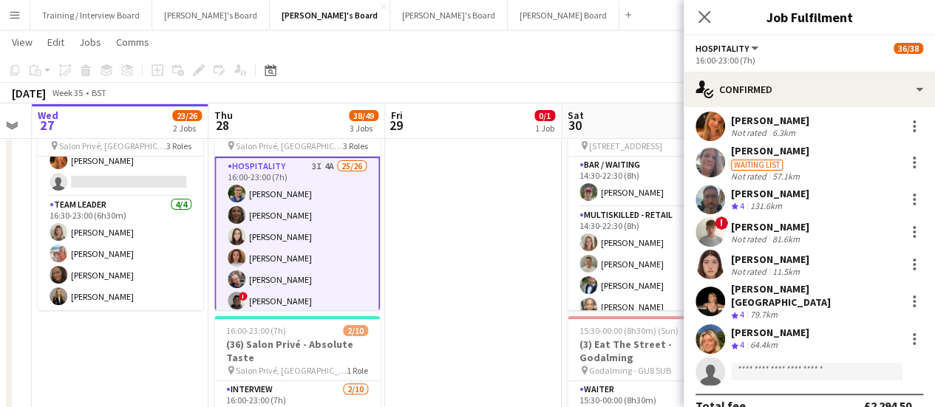
scroll to position [649, 0]
click at [909, 331] on div at bounding box center [915, 340] width 18 height 18
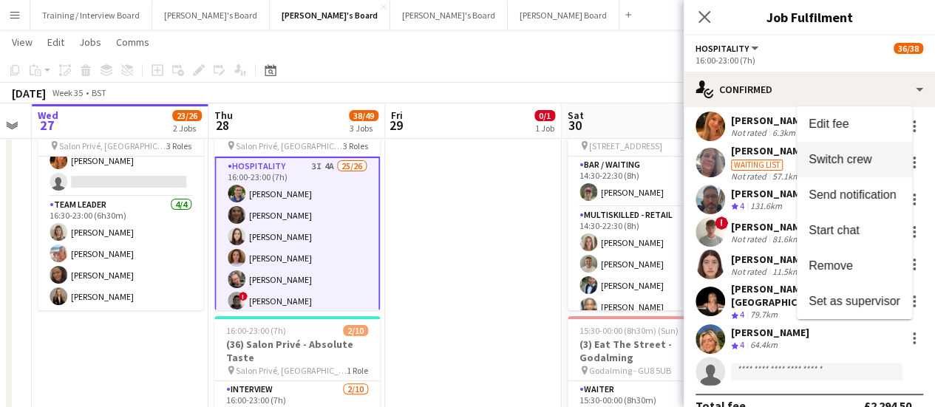
click at [850, 165] on span "Switch crew" at bounding box center [840, 159] width 63 height 13
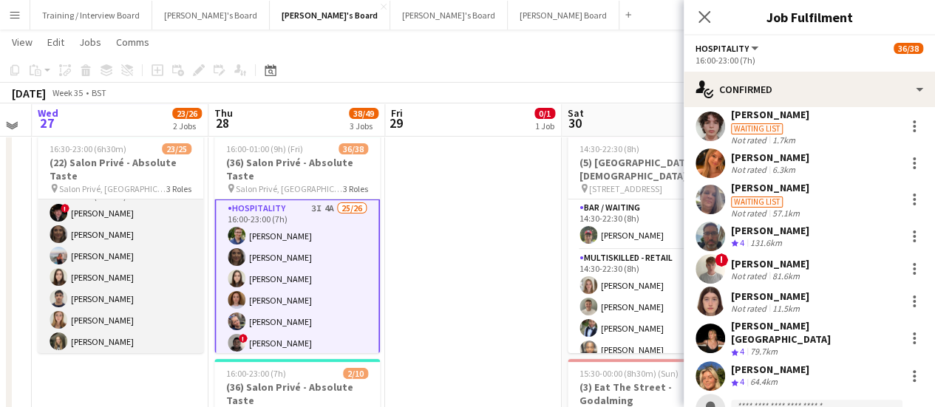
scroll to position [0, 0]
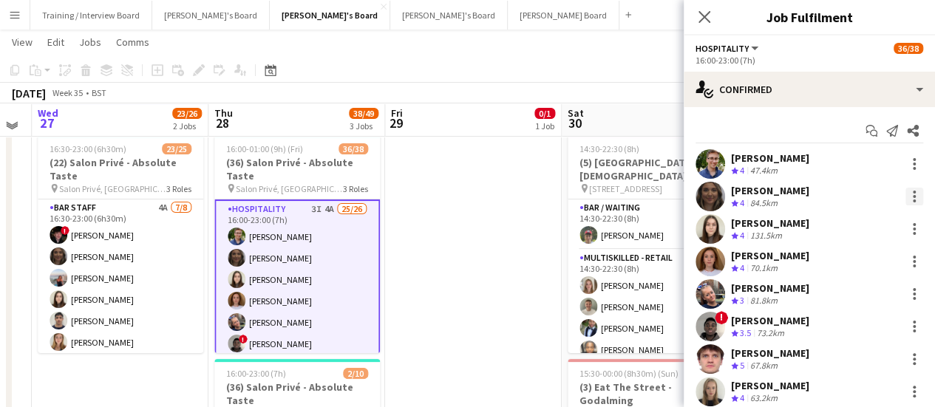
click at [906, 203] on div at bounding box center [915, 197] width 18 height 18
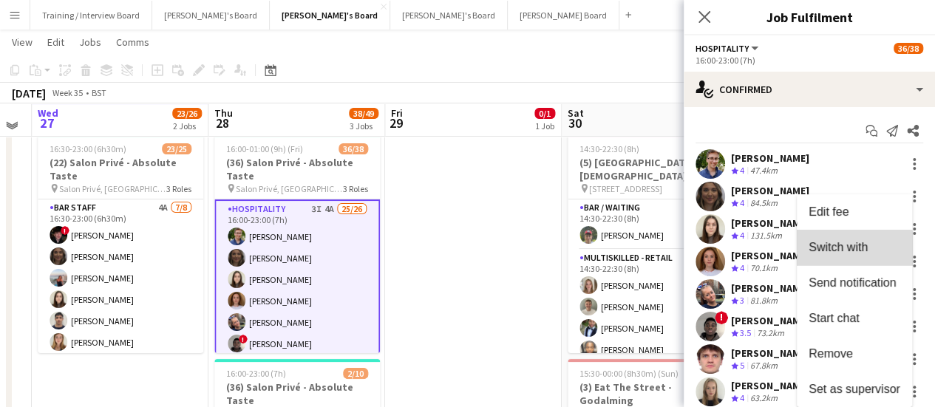
click at [850, 251] on span "Switch with" at bounding box center [838, 247] width 59 height 13
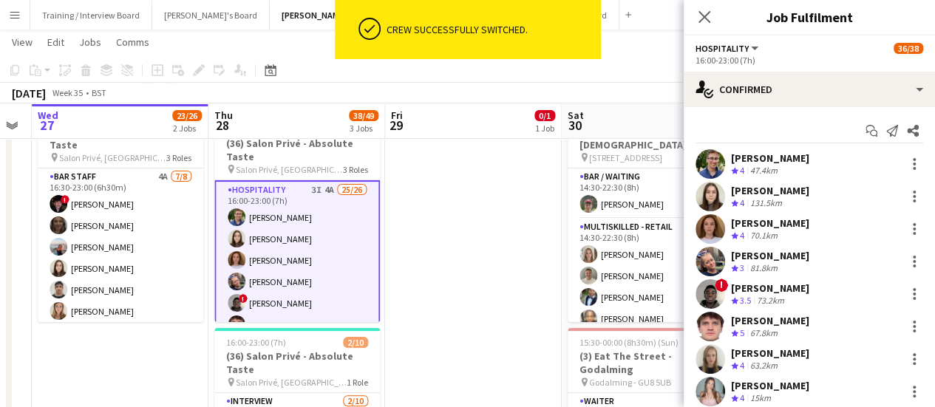
scroll to position [595, 0]
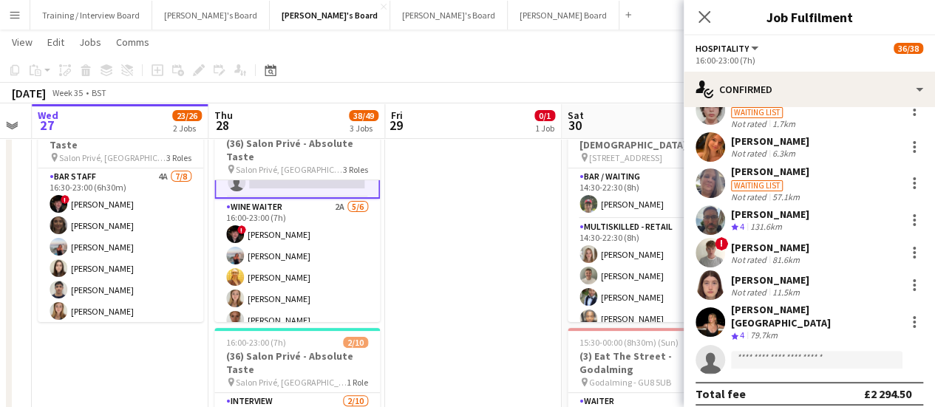
click at [456, 250] on app-date-cell at bounding box center [473, 337] width 177 height 479
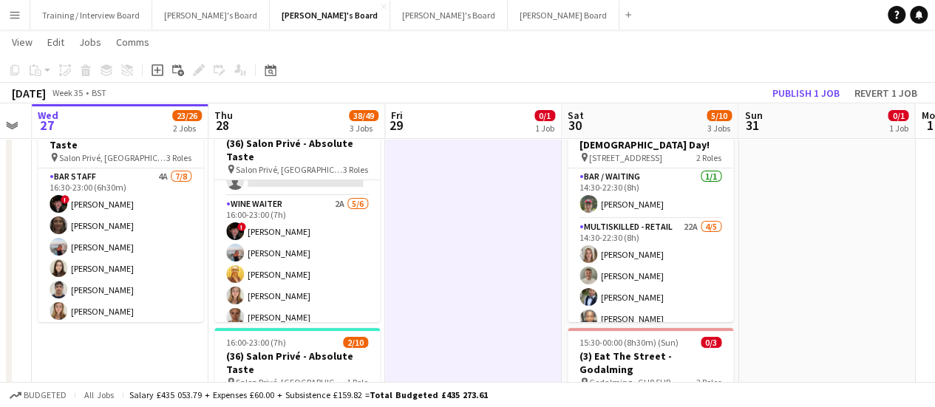
scroll to position [574, 0]
click at [883, 95] on button "Revert 1 job" at bounding box center [886, 93] width 75 height 19
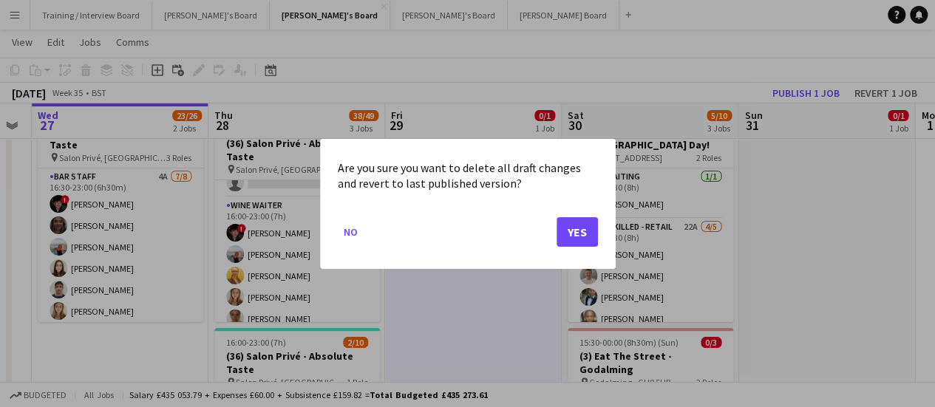
click at [568, 246] on mat-dialog-actions "No Yes" at bounding box center [468, 237] width 260 height 63
click at [575, 228] on button "Yes" at bounding box center [577, 232] width 41 height 30
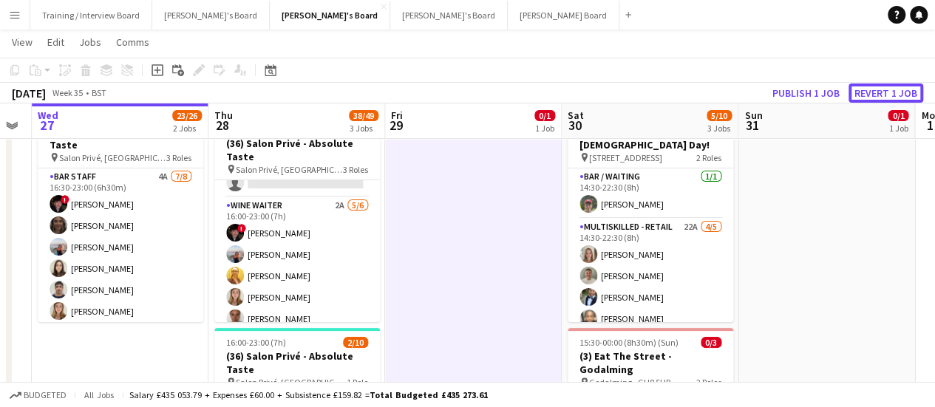
scroll to position [68, 0]
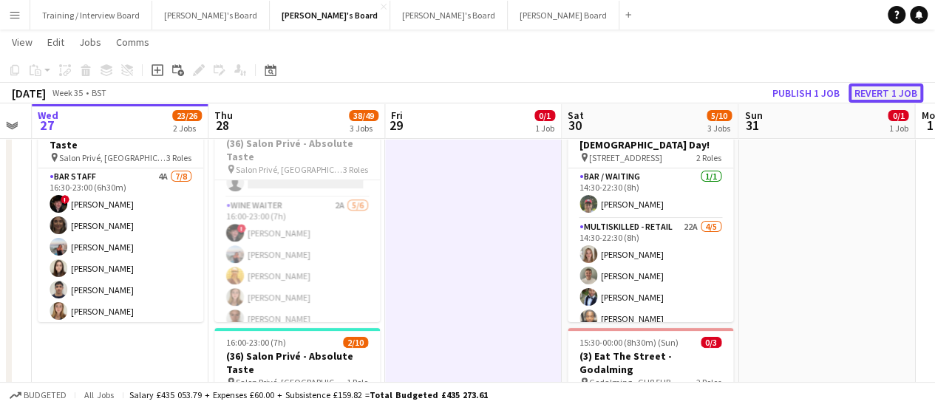
click at [878, 97] on button "Revert 1 job" at bounding box center [886, 93] width 75 height 19
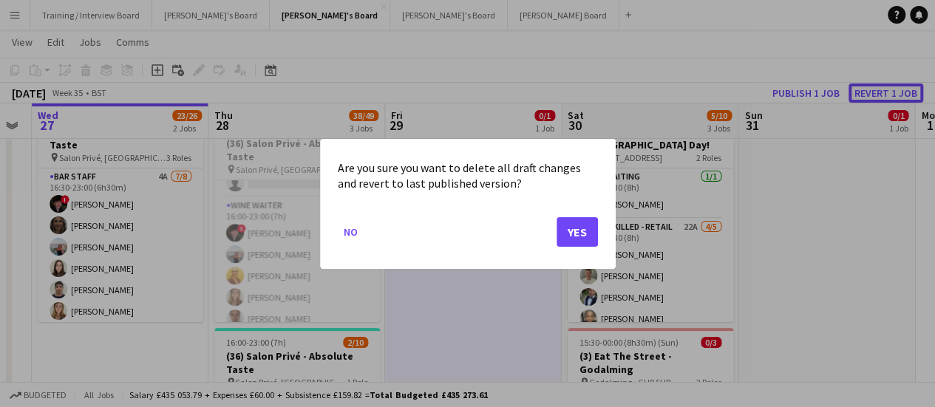
scroll to position [0, 0]
click at [587, 242] on button "Yes" at bounding box center [577, 232] width 41 height 30
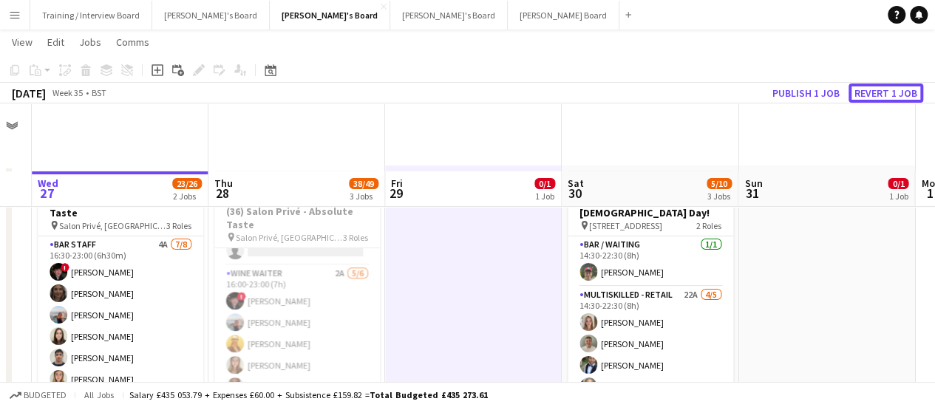
scroll to position [68, 0]
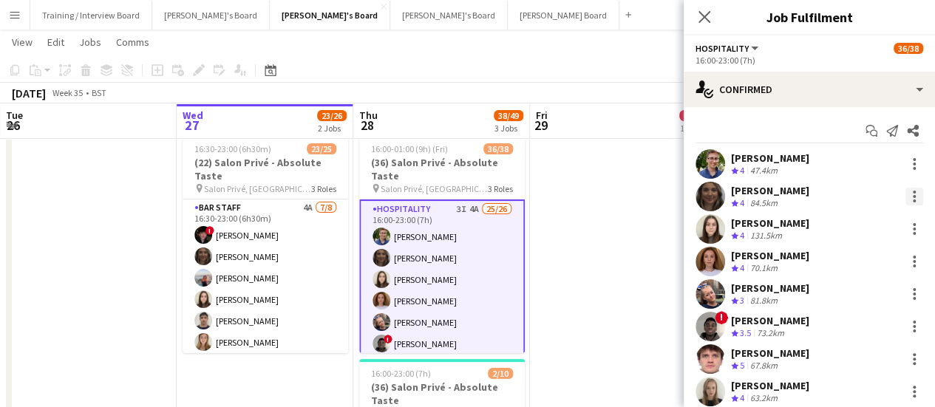
click at [906, 190] on div at bounding box center [915, 197] width 18 height 18
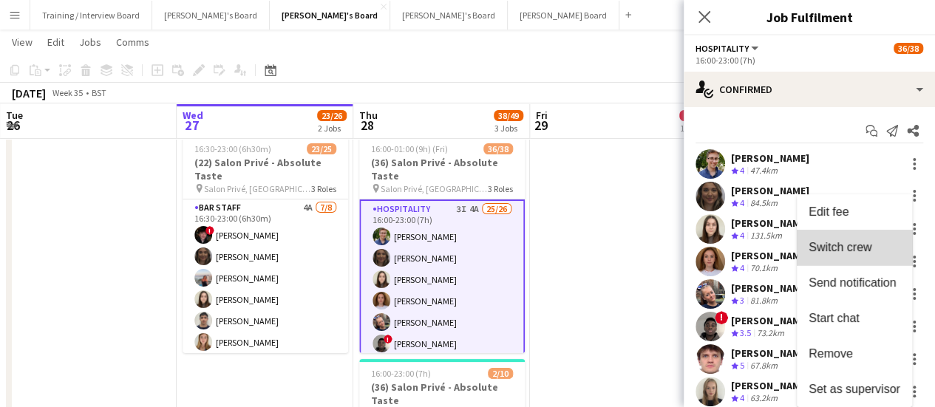
click at [856, 263] on button "Switch crew" at bounding box center [854, 247] width 115 height 35
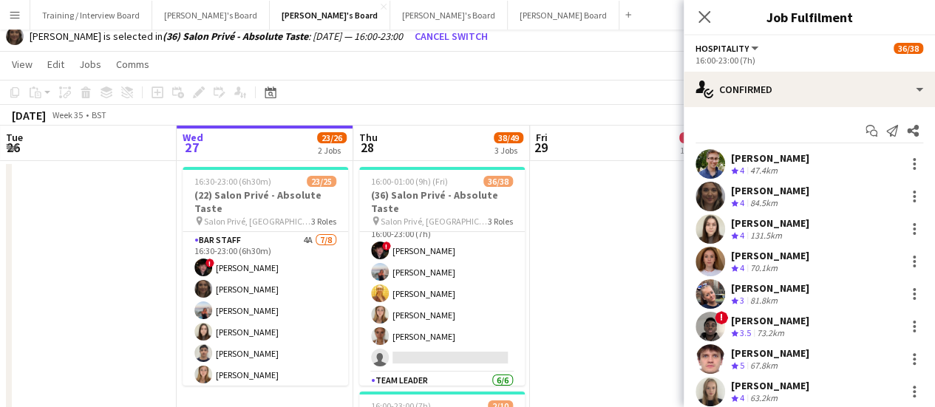
click at [473, 305] on app-card-role "WINE WAITER 2A 5/6 16:00-23:00 (7h) ! Ryan Filkins Ellie Brown Caitlin Bracken …" at bounding box center [442, 294] width 166 height 158
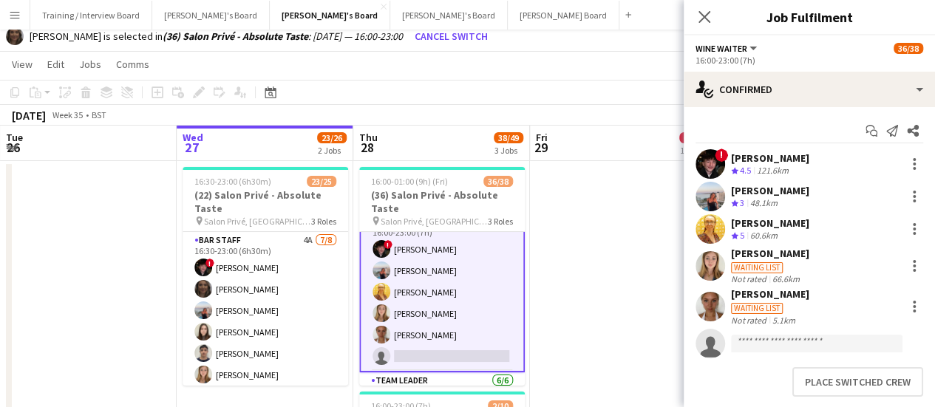
scroll to position [609, 0]
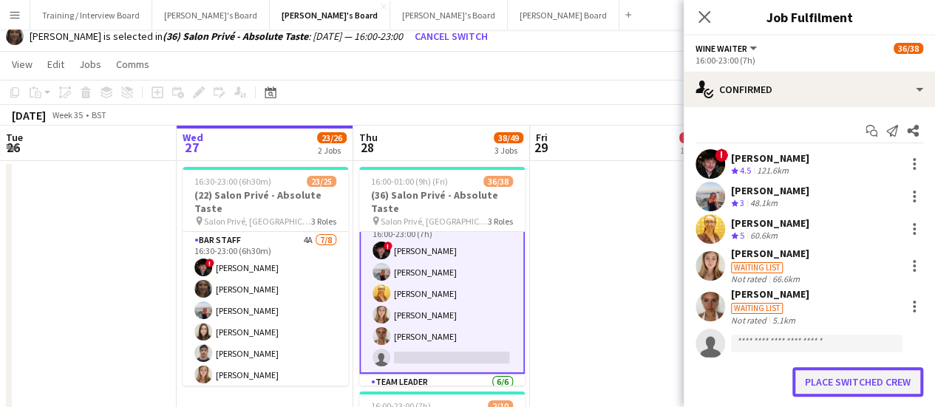
click at [808, 376] on button "Place switched crew" at bounding box center [858, 383] width 131 height 30
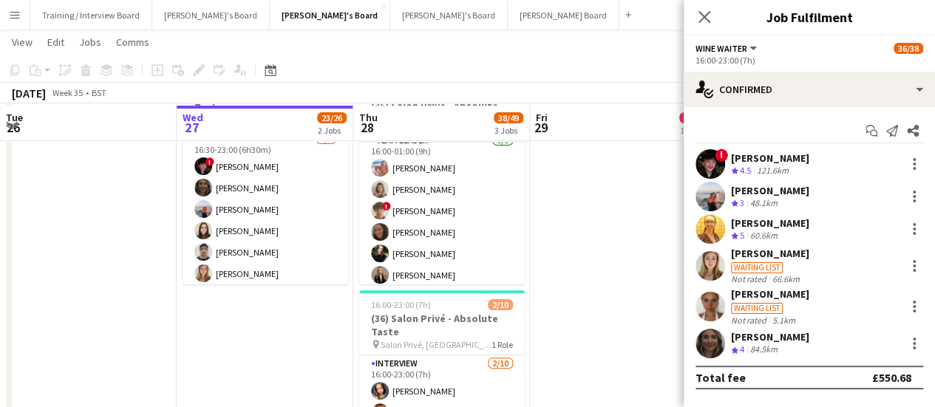
scroll to position [108, 0]
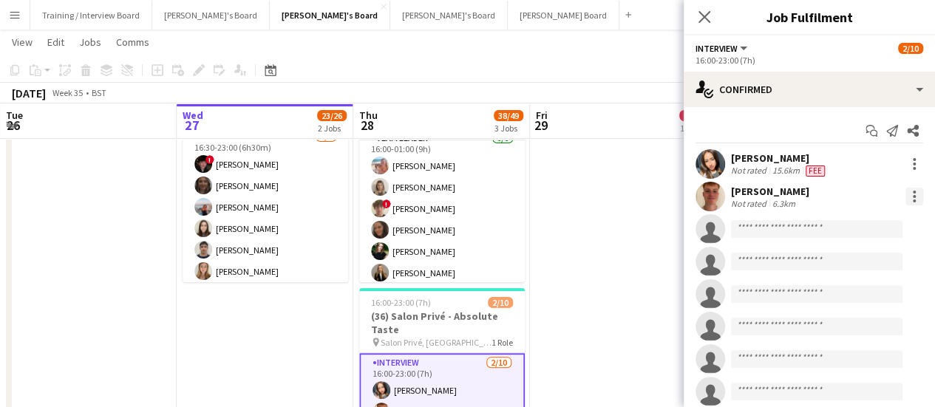
click at [913, 193] on div at bounding box center [914, 192] width 3 height 3
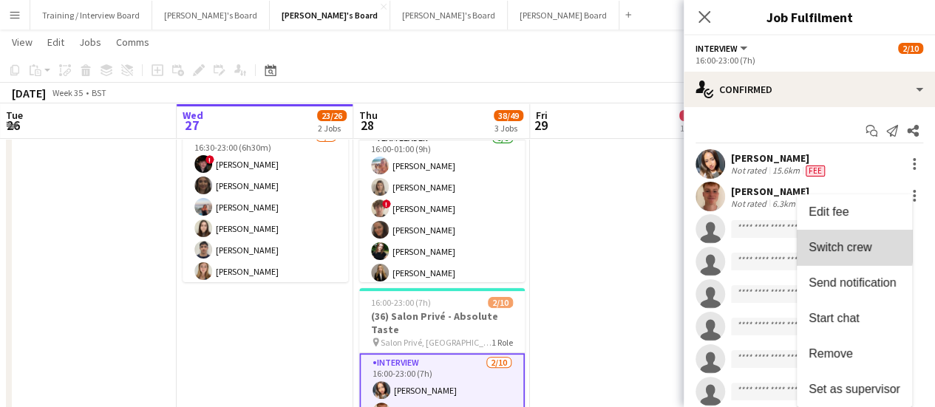
click at [843, 245] on span "Switch crew" at bounding box center [840, 247] width 63 height 13
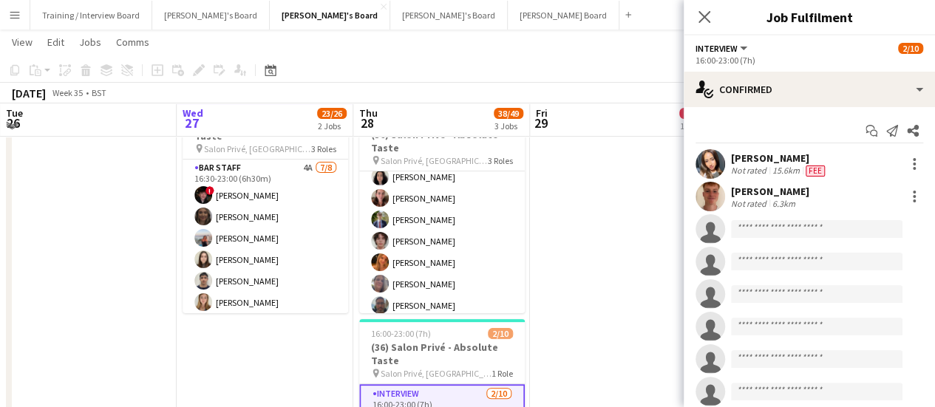
click at [412, 224] on app-card-role "Hospitality 3I 4A 24/26 16:00-23:00 (7h) Joseph Day Hannah Williams Sophie Bris…" at bounding box center [442, 157] width 166 height 591
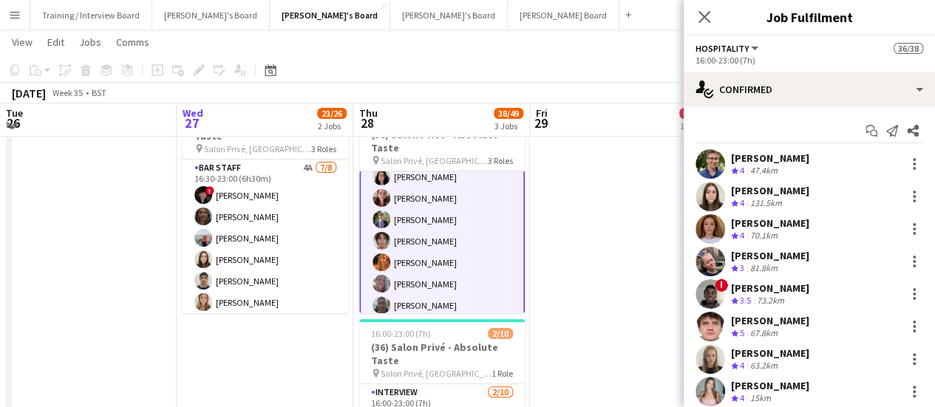
scroll to position [705, 0]
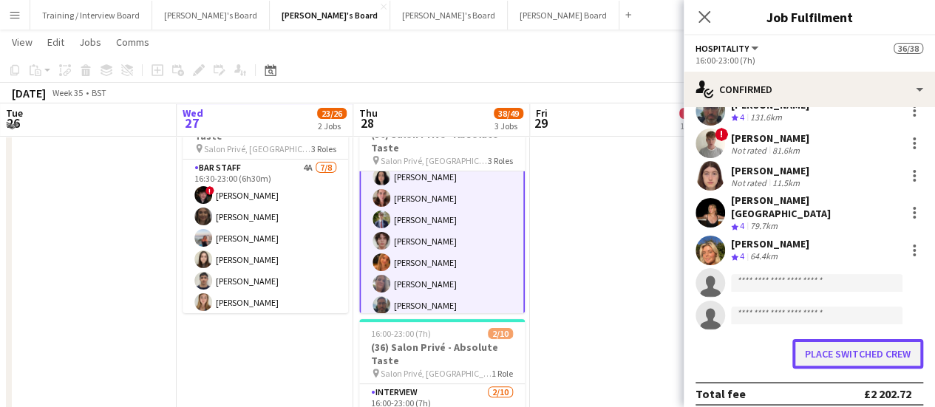
click at [881, 351] on button "Place switched crew" at bounding box center [858, 354] width 131 height 30
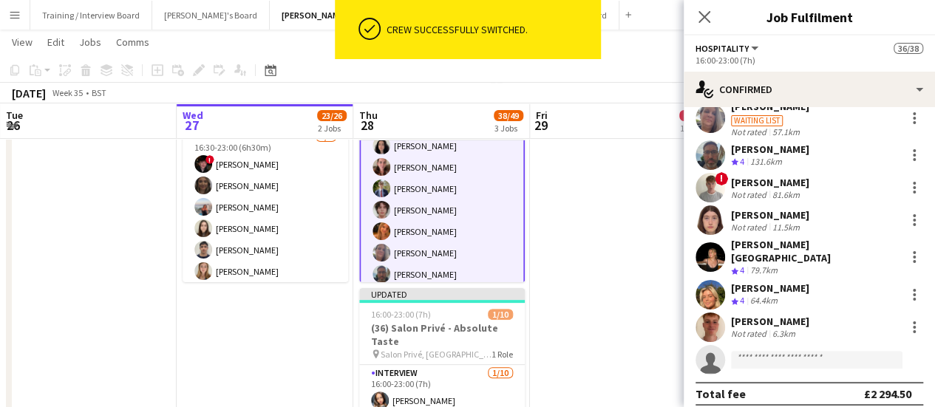
scroll to position [0, 0]
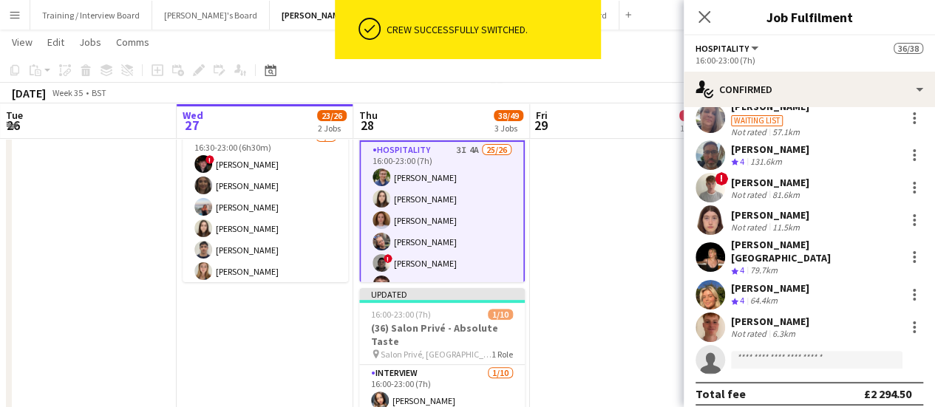
click at [612, 223] on app-date-cell at bounding box center [618, 297] width 177 height 479
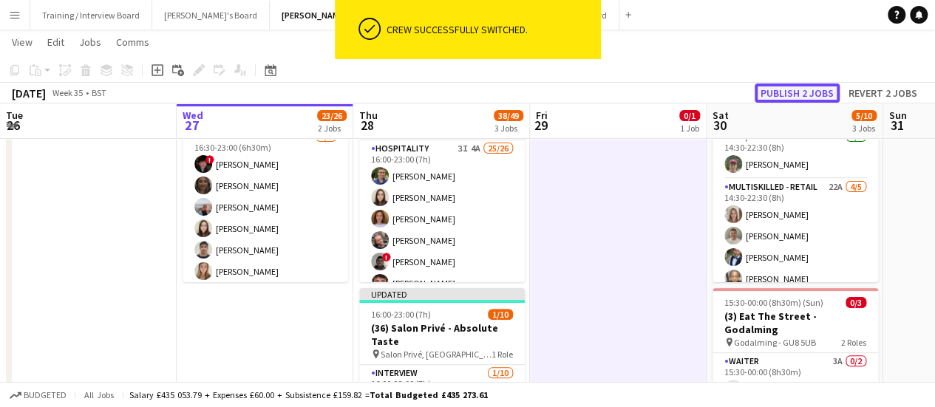
click at [808, 91] on button "Publish 2 jobs" at bounding box center [797, 93] width 85 height 19
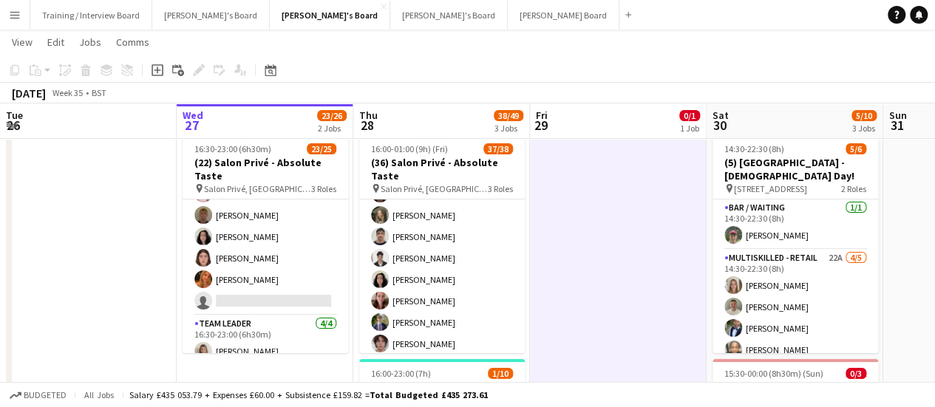
scroll to position [395, 0]
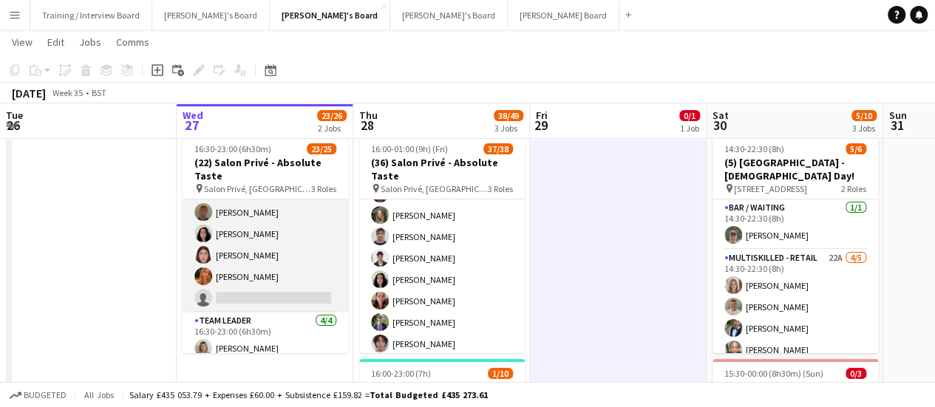
click at [280, 292] on app-card-role "Hospitality 2I 8A 12/13 16:30-23:00 (6h30m) Joseph Day Sophie Briscoe Caitlin B…" at bounding box center [266, 159] width 166 height 308
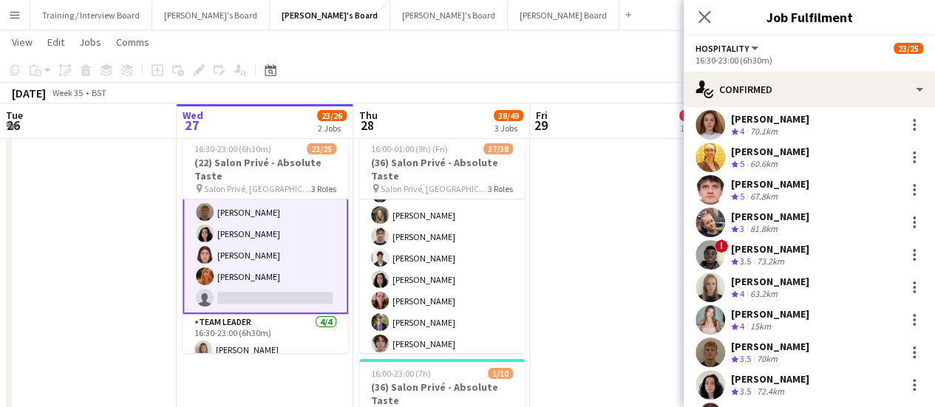
scroll to position [204, 0]
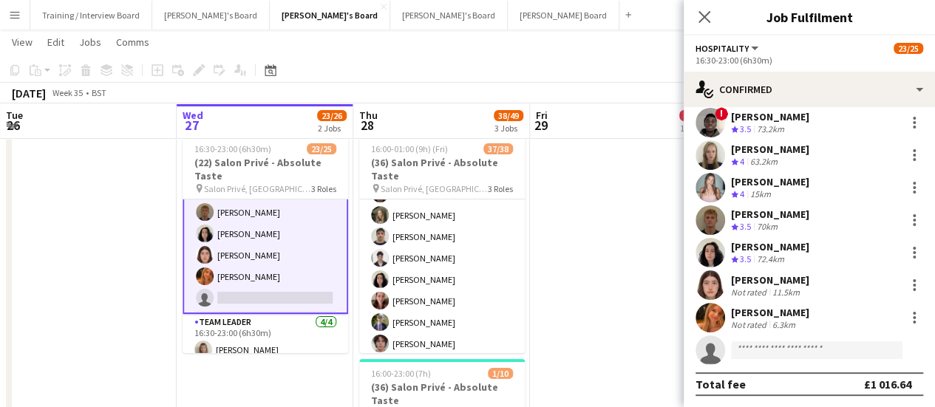
click at [785, 316] on div "Maisie Babic" at bounding box center [770, 312] width 78 height 13
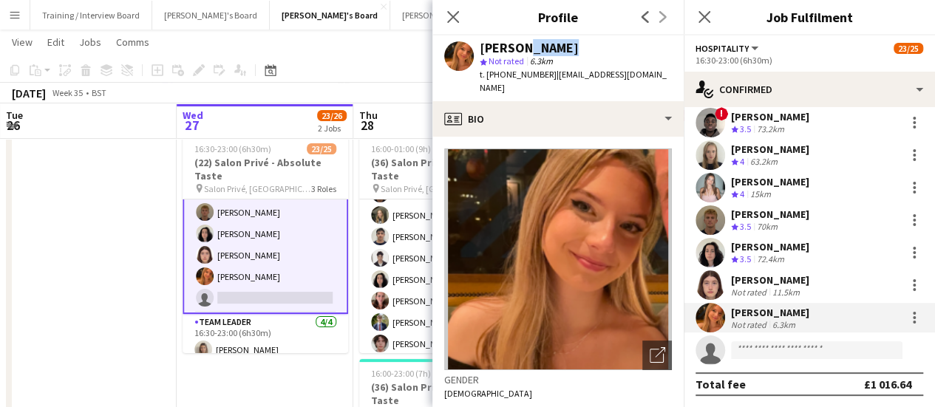
drag, startPoint x: 561, startPoint y: 47, endPoint x: 521, endPoint y: 44, distance: 40.8
click at [521, 44] on div "Maisie Babic" at bounding box center [576, 47] width 192 height 13
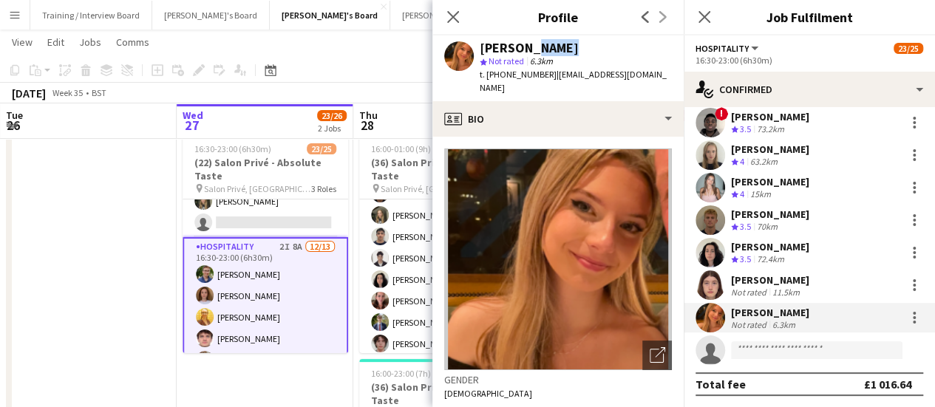
scroll to position [166, 0]
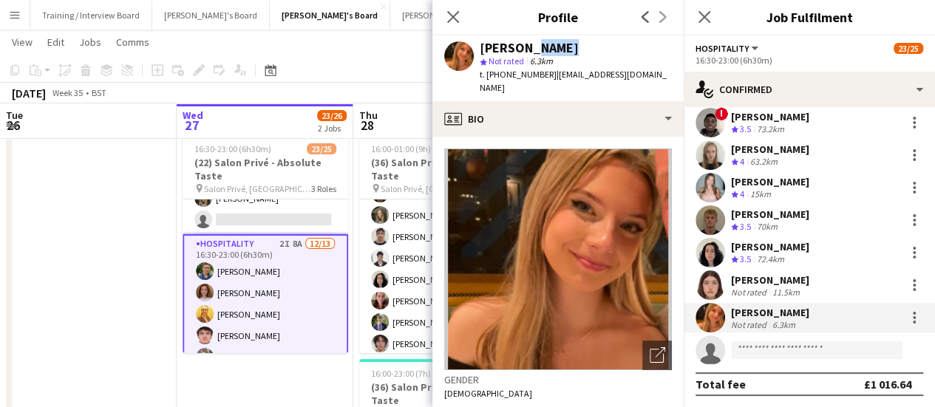
click at [84, 271] on app-date-cell at bounding box center [88, 368] width 177 height 479
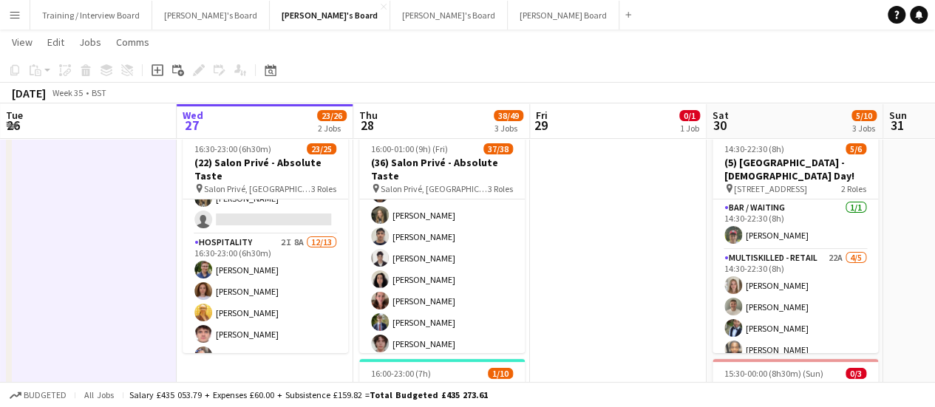
click at [84, 271] on app-date-cell at bounding box center [88, 368] width 177 height 479
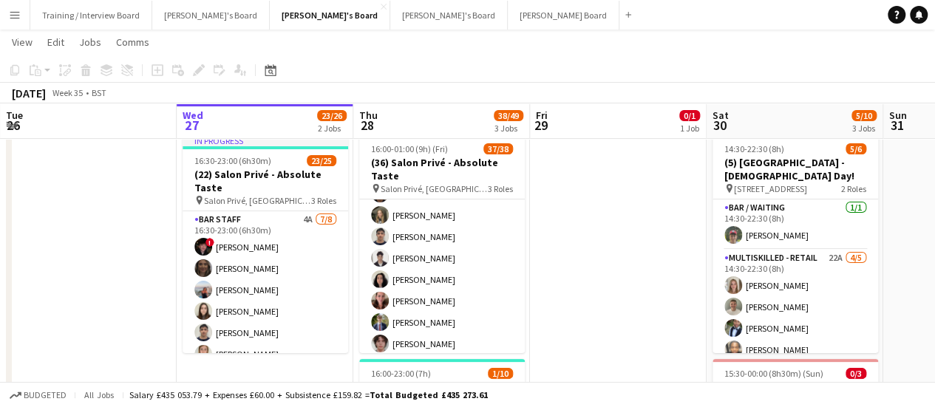
scroll to position [480, 0]
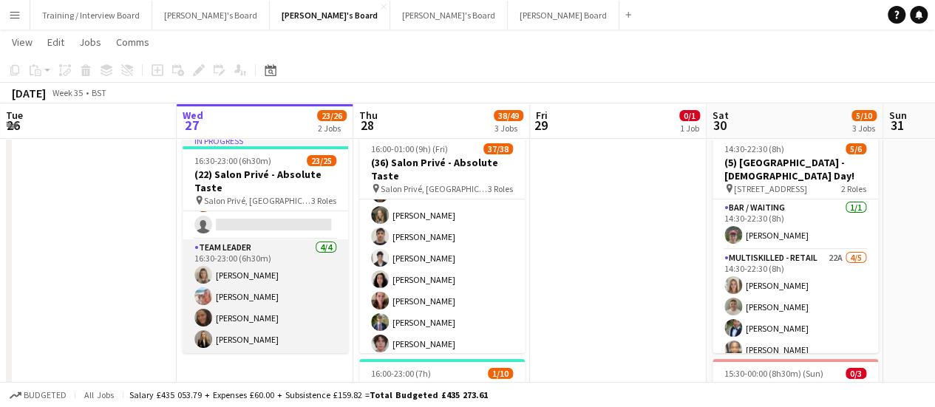
click at [210, 307] on app-card-role "TEAM LEADER 4/4 16:30-23:00 (6h30m) Mathilde Wilkie Freya Lillywhite Ellie Wren…" at bounding box center [266, 297] width 166 height 115
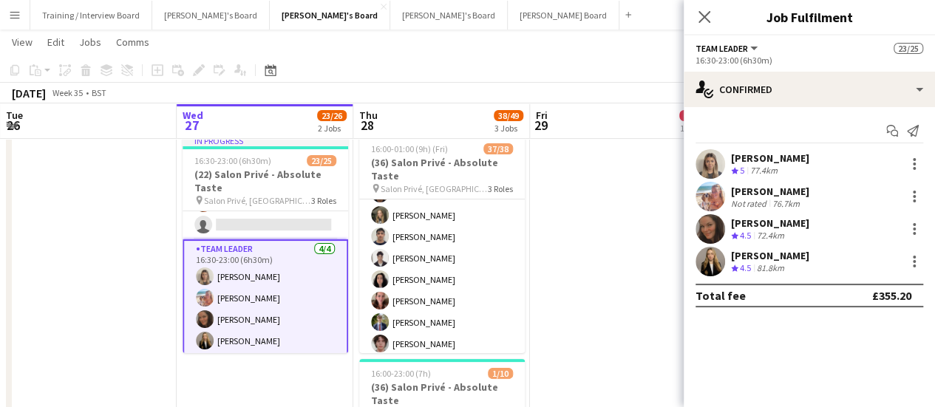
click at [704, 163] on app-user-avatar at bounding box center [711, 164] width 30 height 30
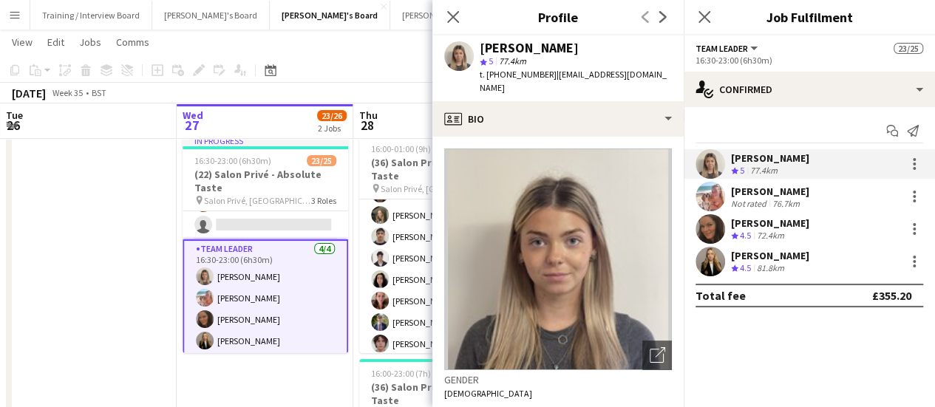
click at [720, 263] on app-user-avatar at bounding box center [711, 262] width 30 height 30
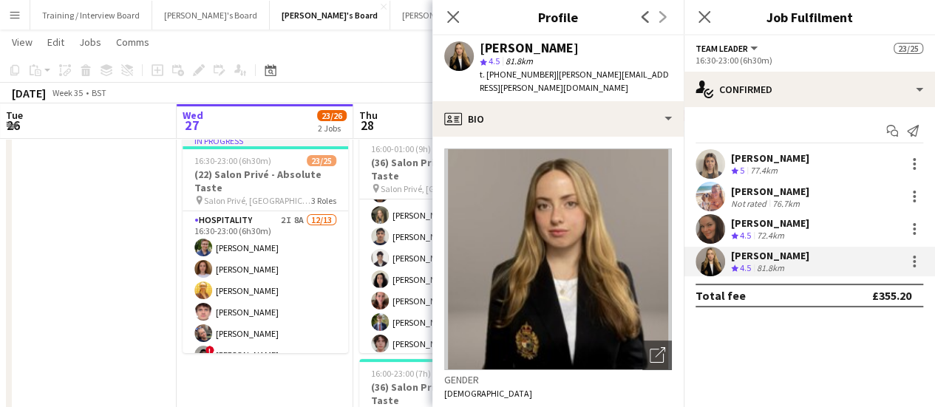
scroll to position [199, 0]
click at [202, 285] on app-user-avatar at bounding box center [203, 291] width 18 height 18
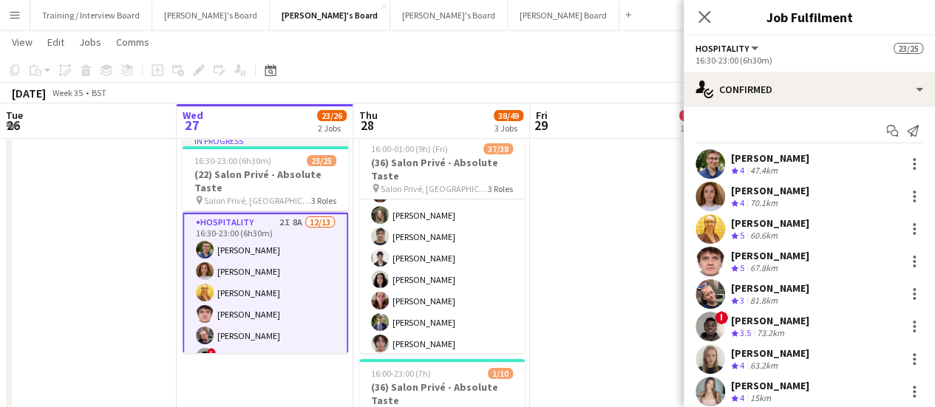
click at [777, 270] on div "67.8km" at bounding box center [764, 269] width 33 height 13
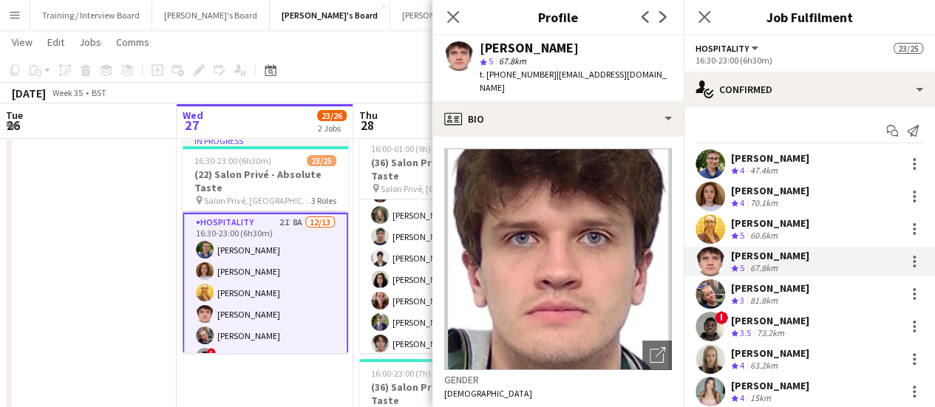
click at [373, 91] on div "August 2025 Week 35 • BST" at bounding box center [467, 93] width 935 height 21
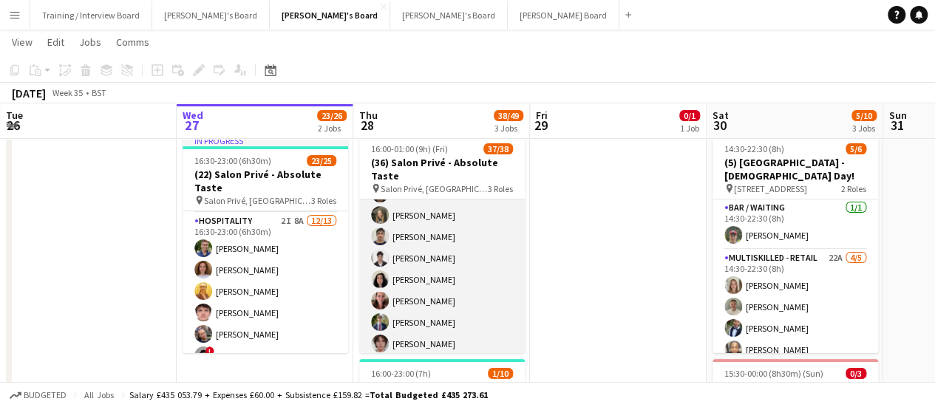
scroll to position [747, 0]
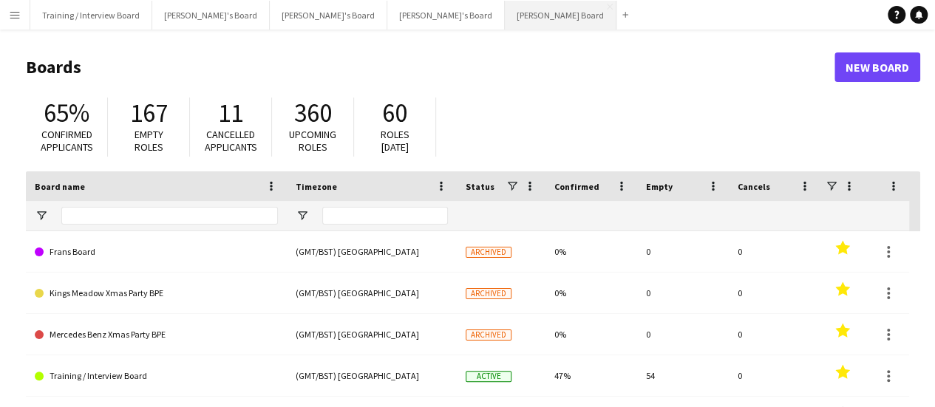
click at [505, 11] on button "[PERSON_NAME] Board Close" at bounding box center [561, 15] width 112 height 29
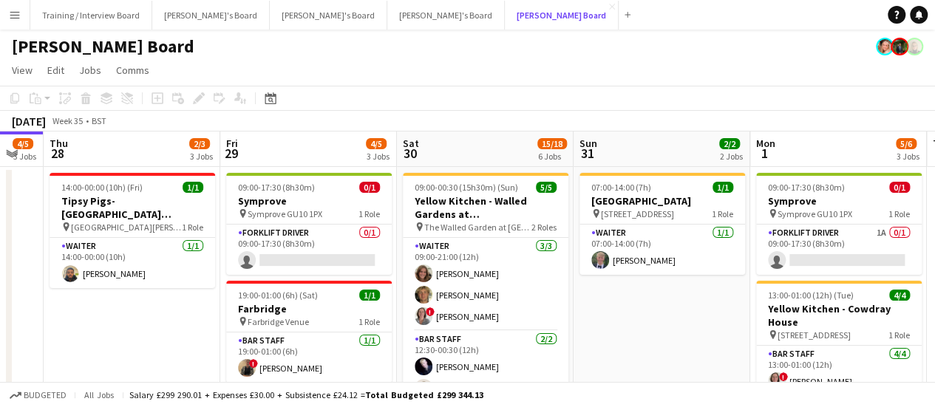
scroll to position [0, 402]
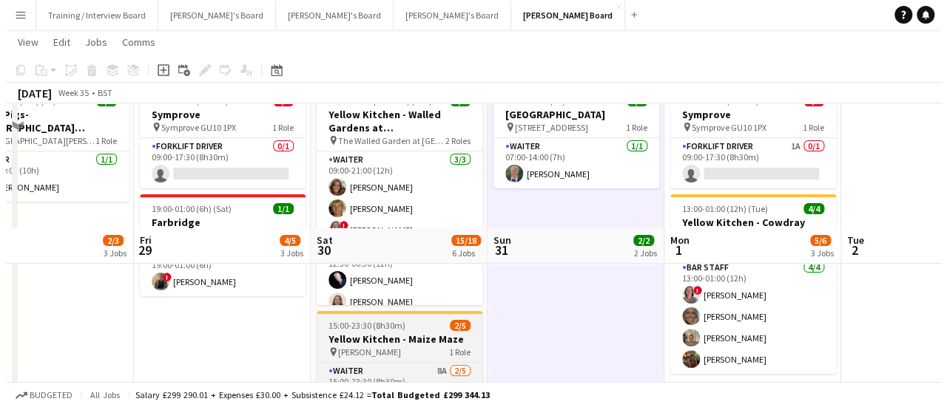
scroll to position [0, 0]
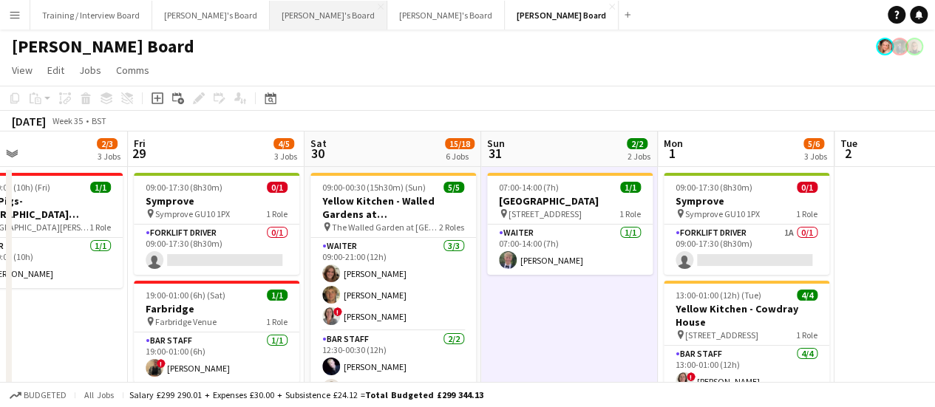
click at [270, 1] on button "Caitlin's Board Close" at bounding box center [329, 15] width 118 height 29
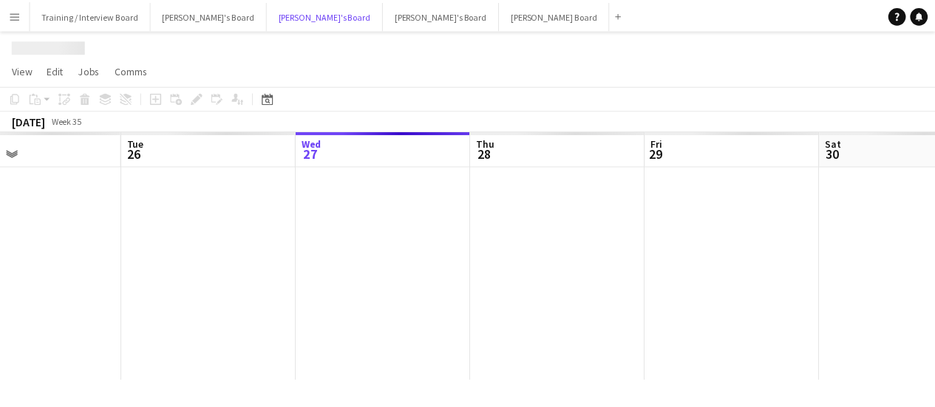
scroll to position [0, 403]
